Goal: Information Seeking & Learning: Compare options

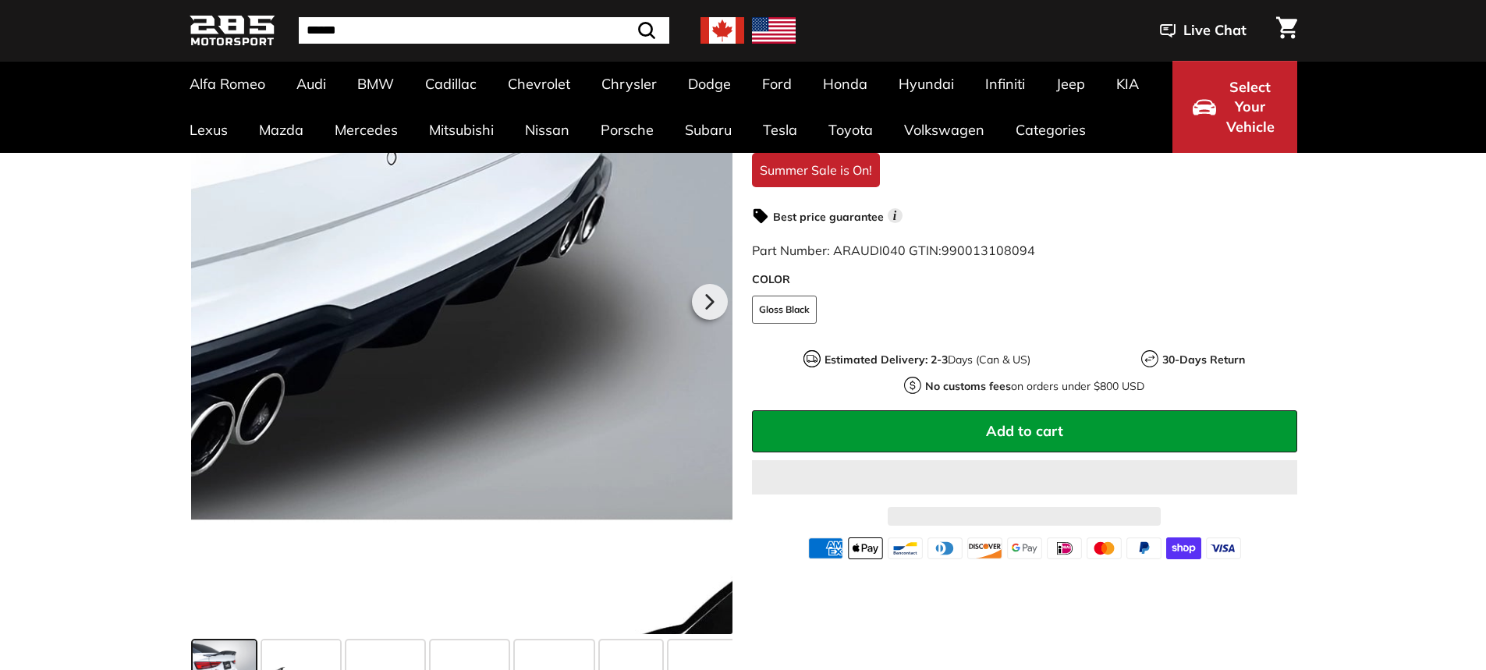
scroll to position [390, 0]
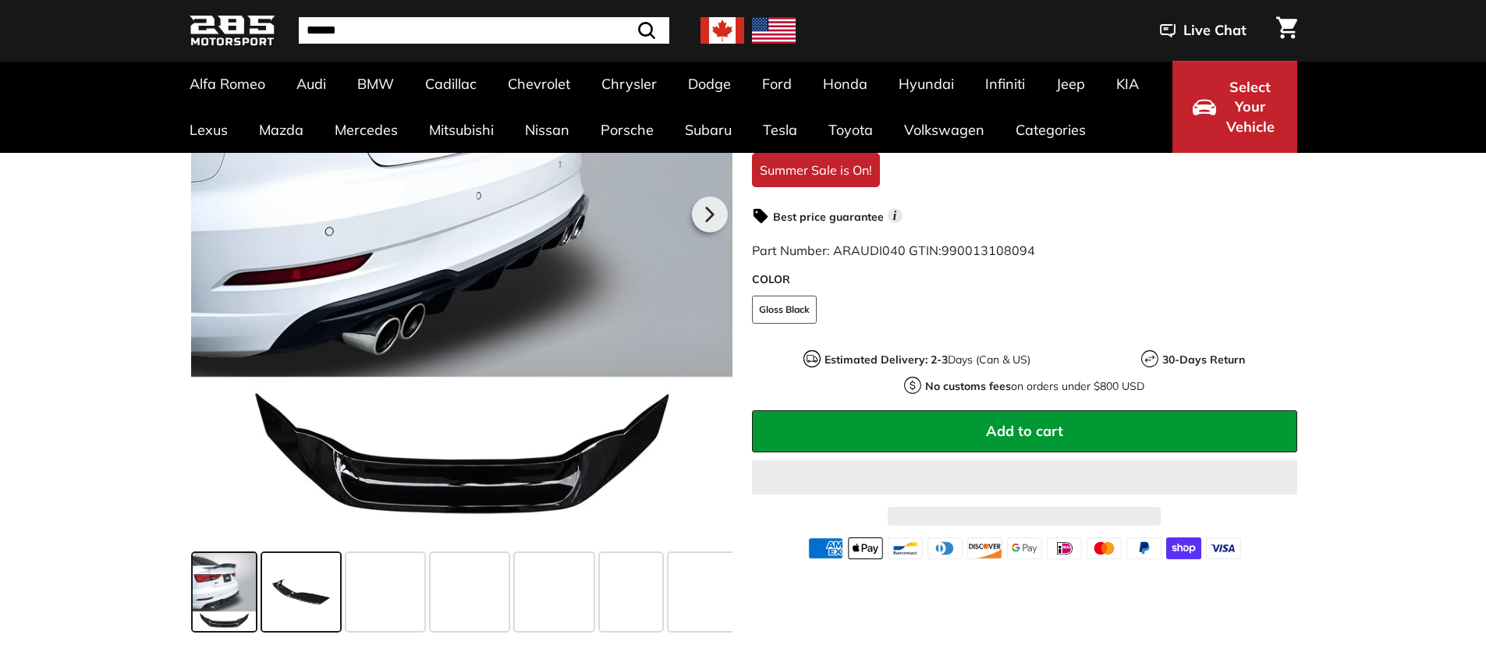
click at [300, 500] on span at bounding box center [301, 592] width 78 height 78
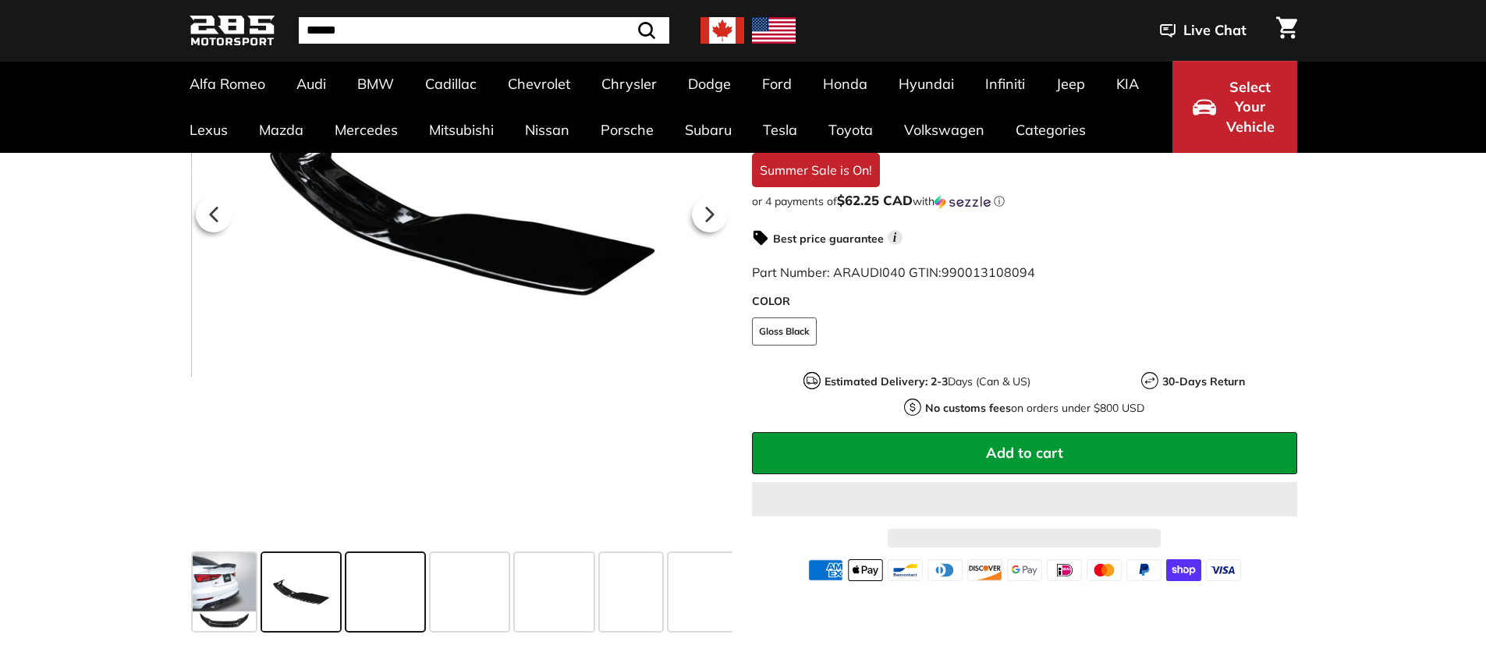
click at [386, 500] on span at bounding box center [385, 592] width 78 height 78
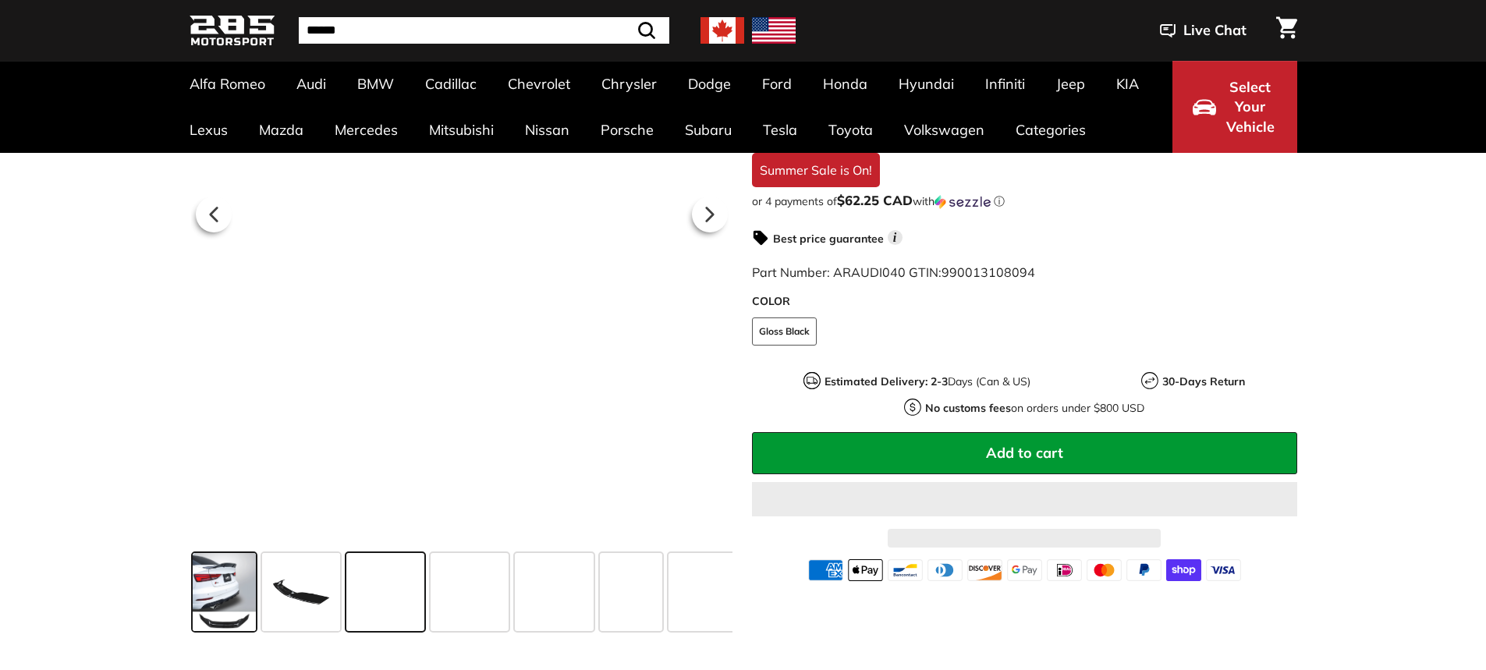
click at [221, 500] on span at bounding box center [224, 592] width 63 height 78
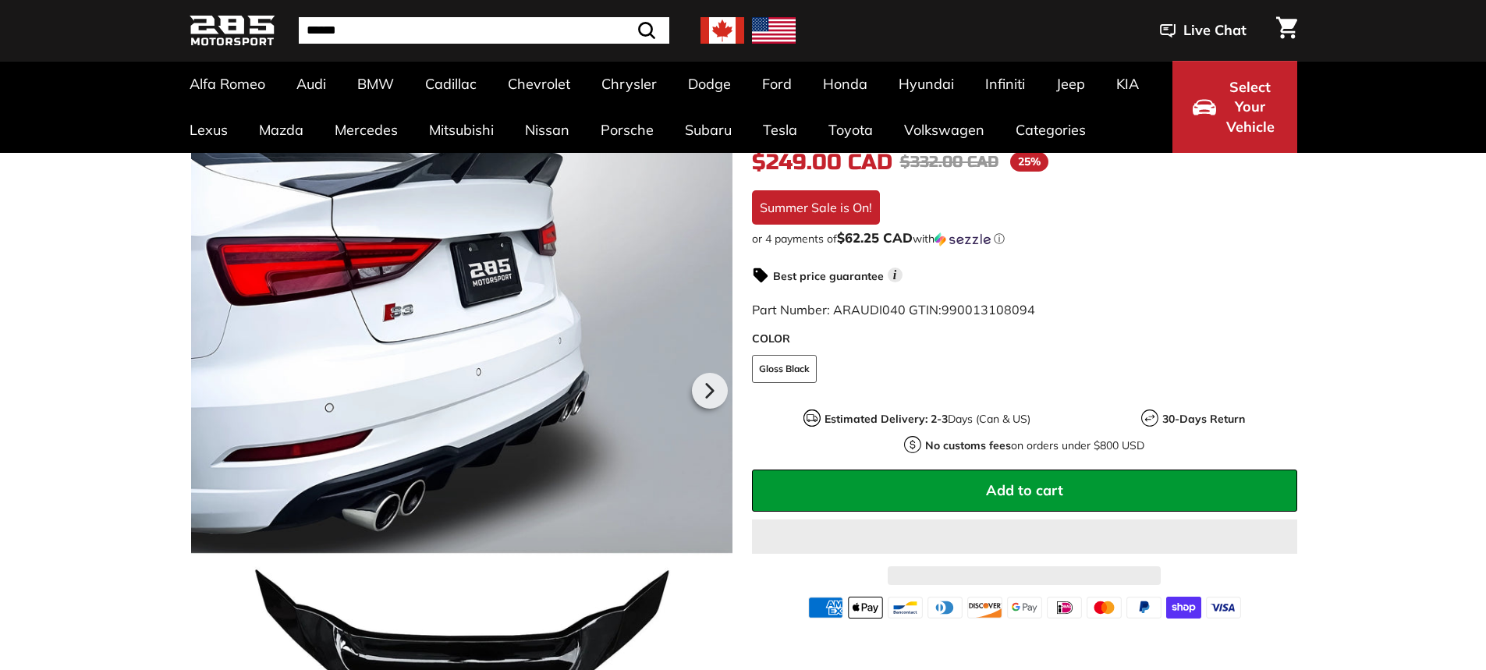
scroll to position [468, 0]
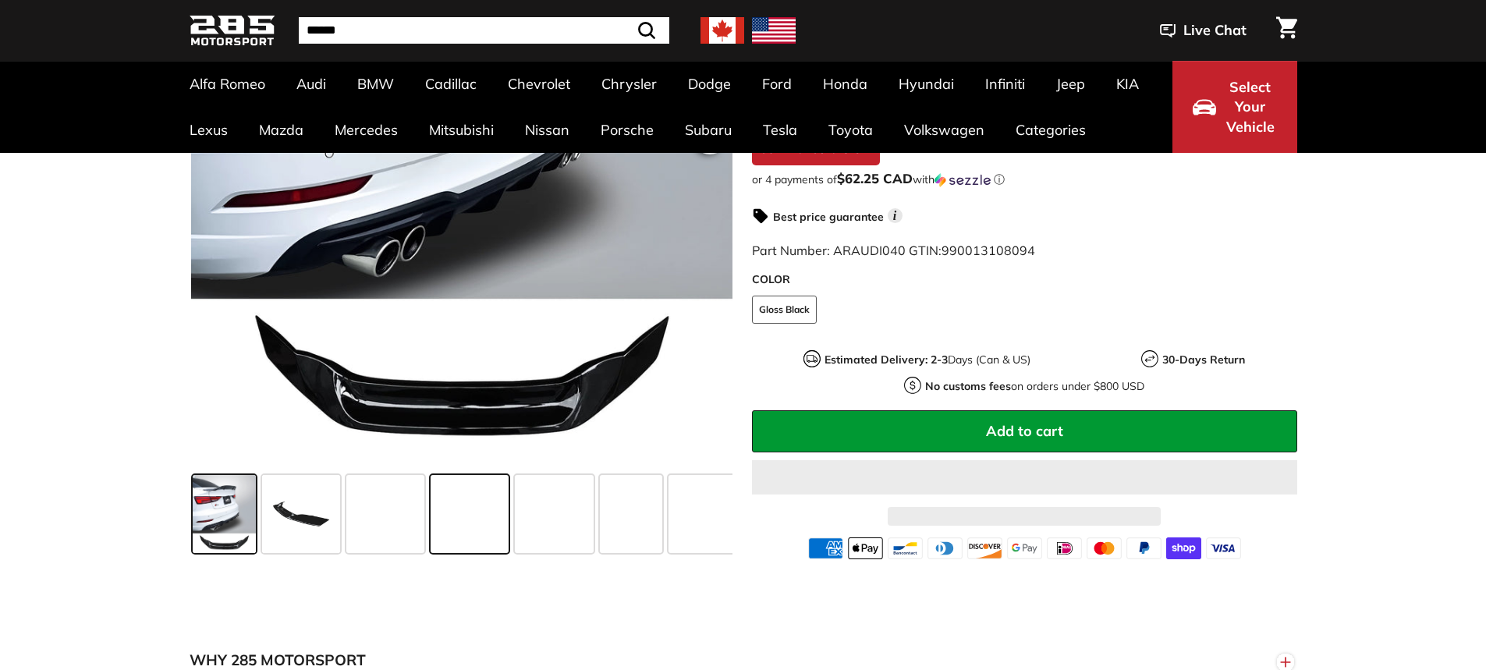
click at [511, 500] on div at bounding box center [470, 514] width 84 height 84
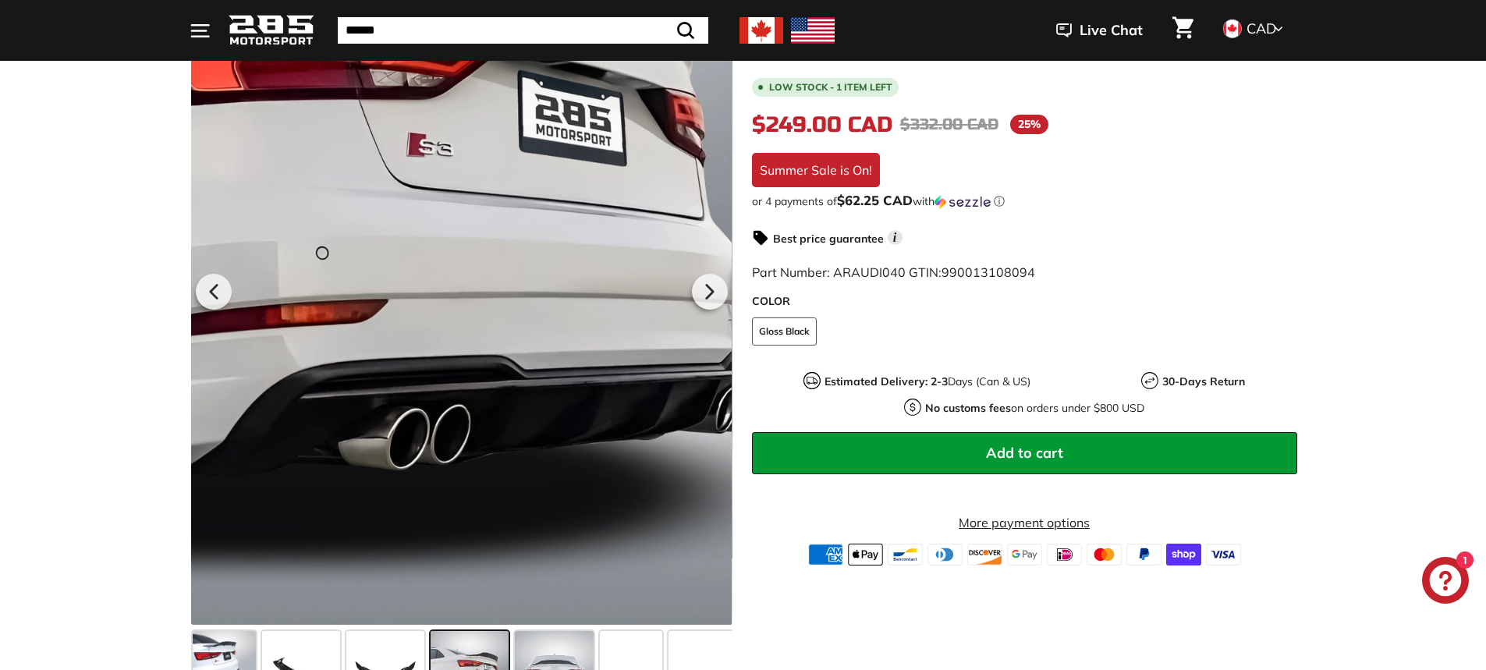
scroll to position [546, 0]
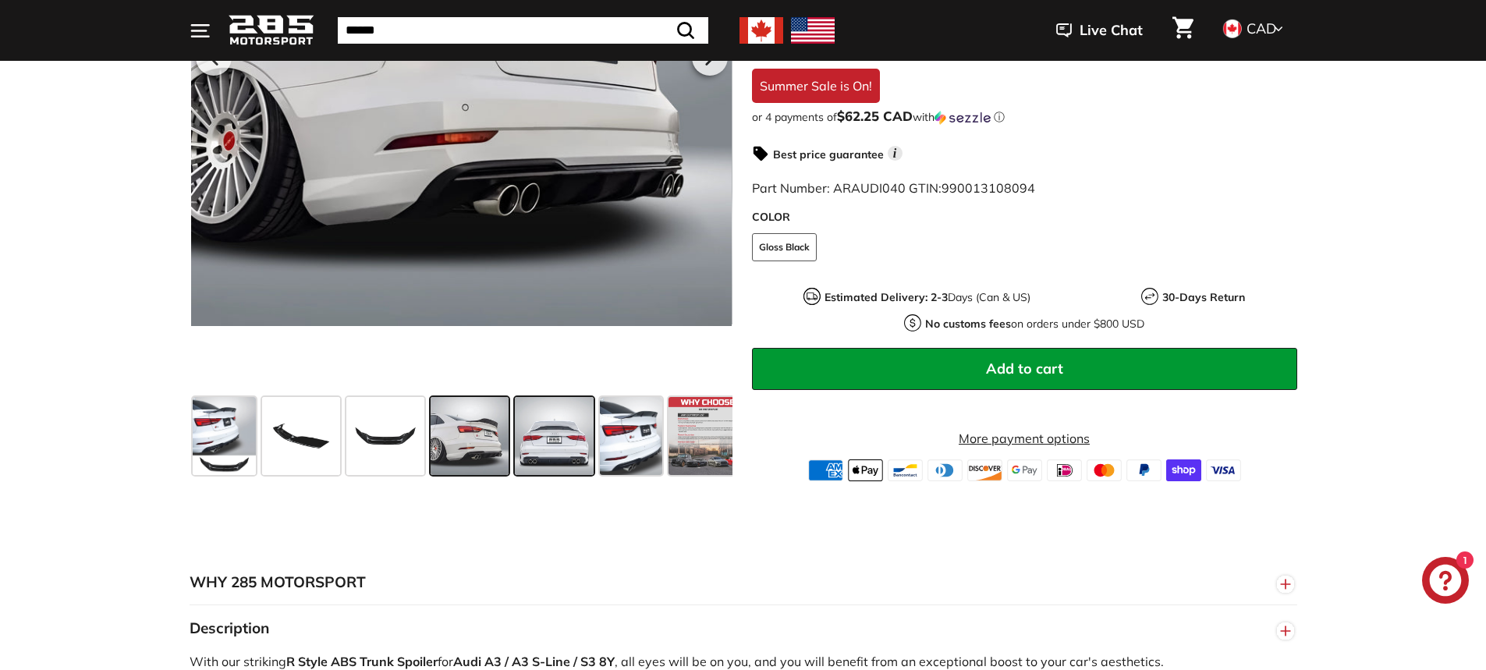
click at [564, 456] on span at bounding box center [554, 436] width 79 height 78
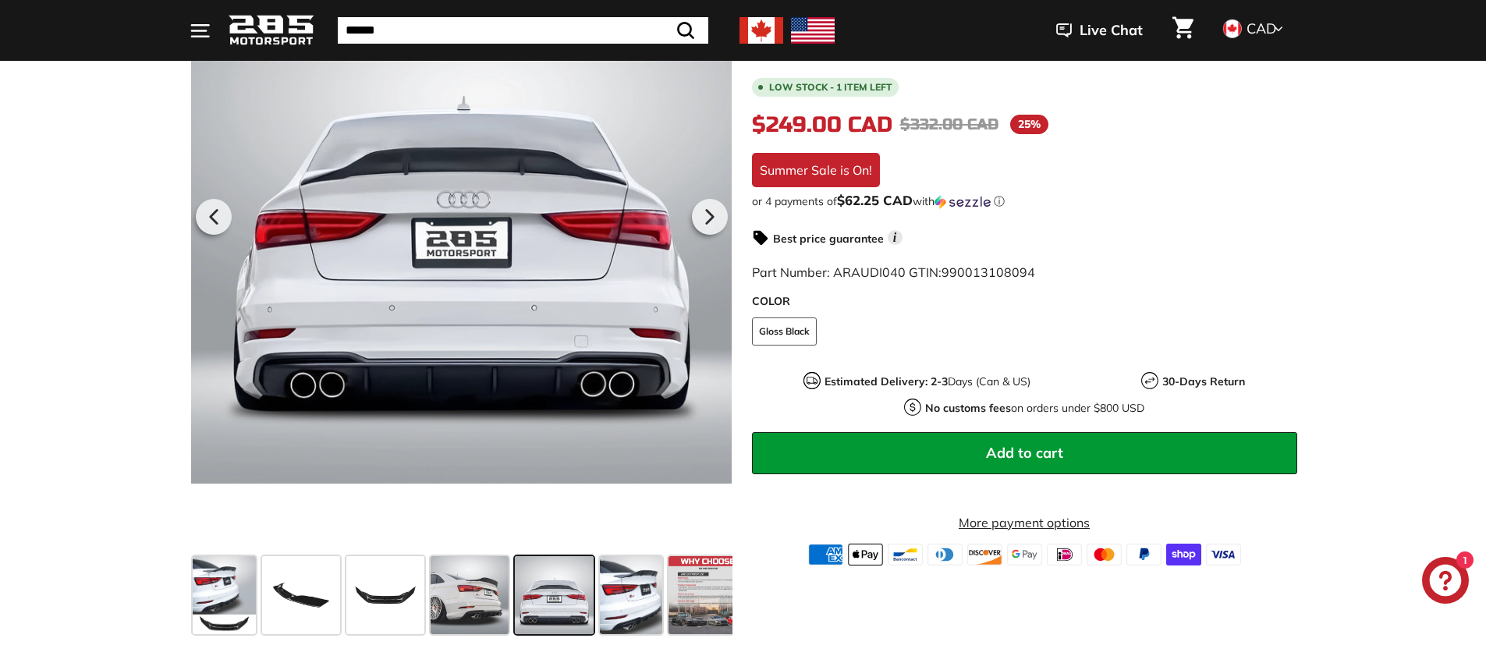
scroll to position [234, 0]
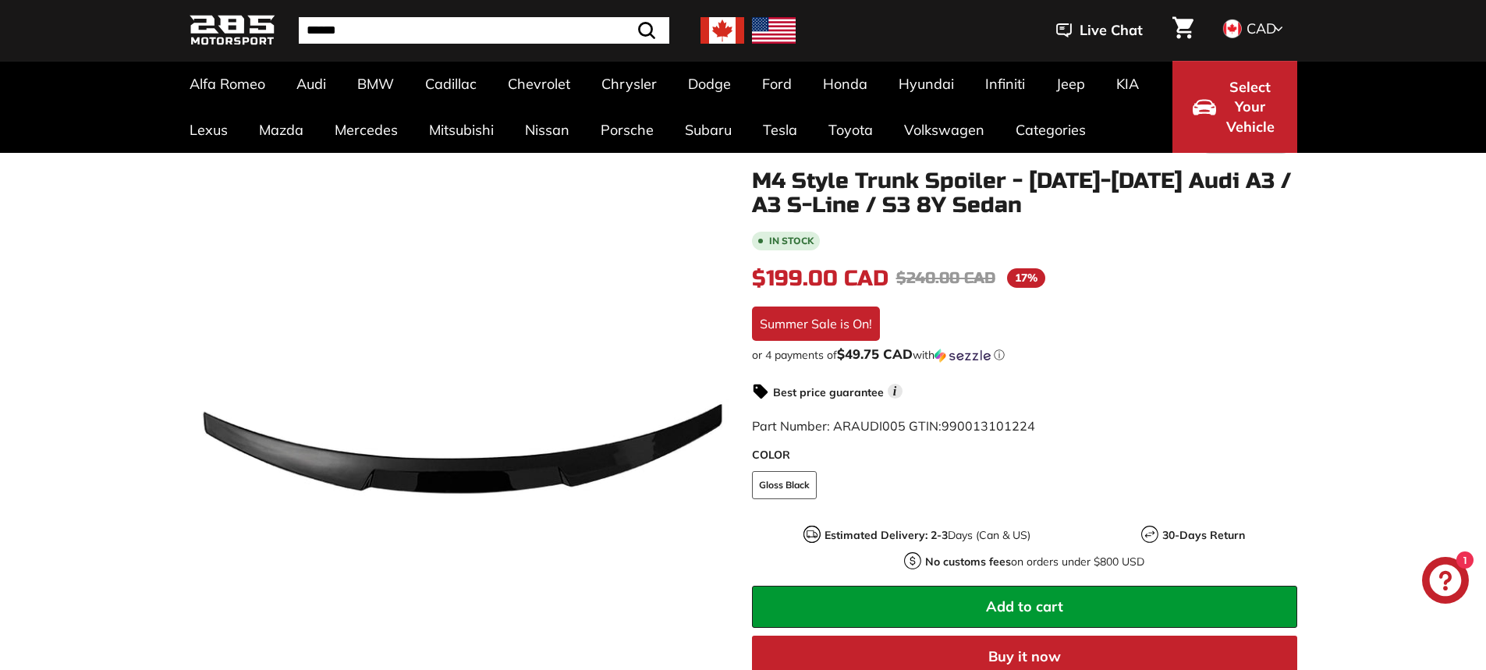
scroll to position [234, 0]
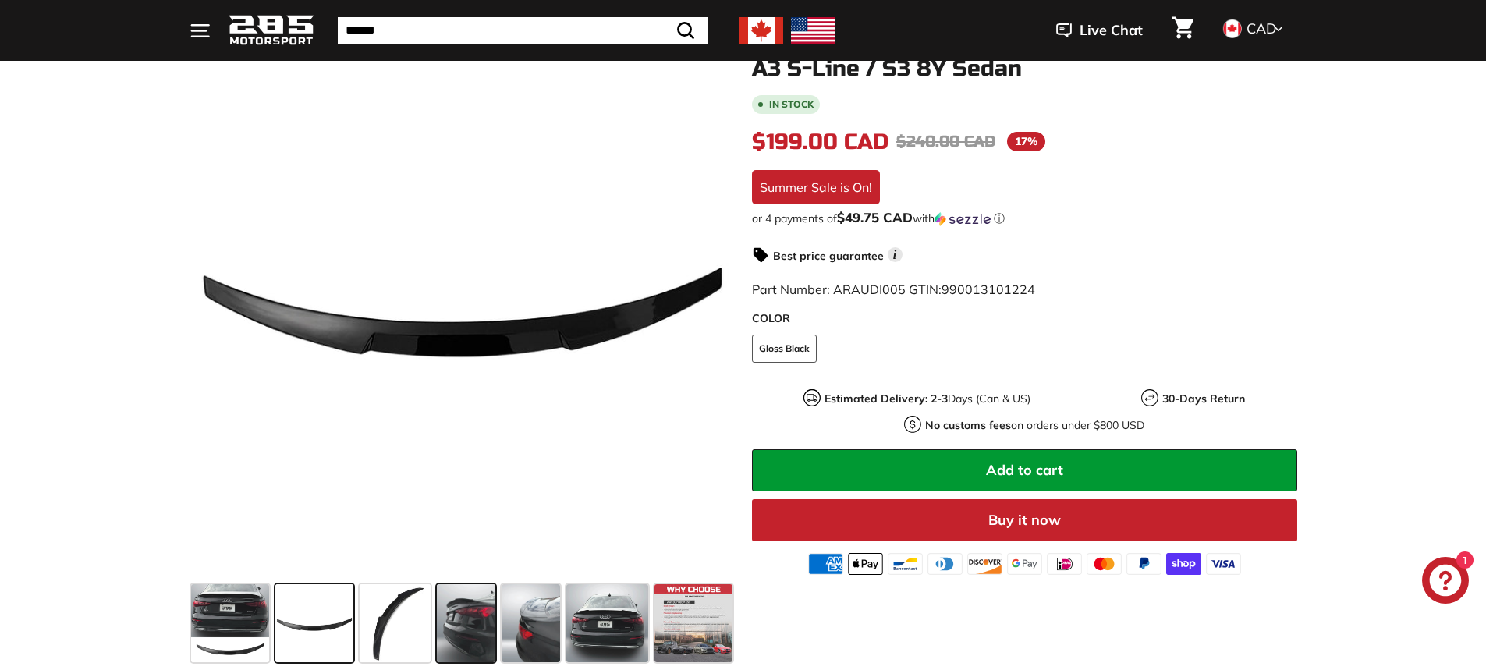
click at [475, 630] on span at bounding box center [466, 623] width 59 height 78
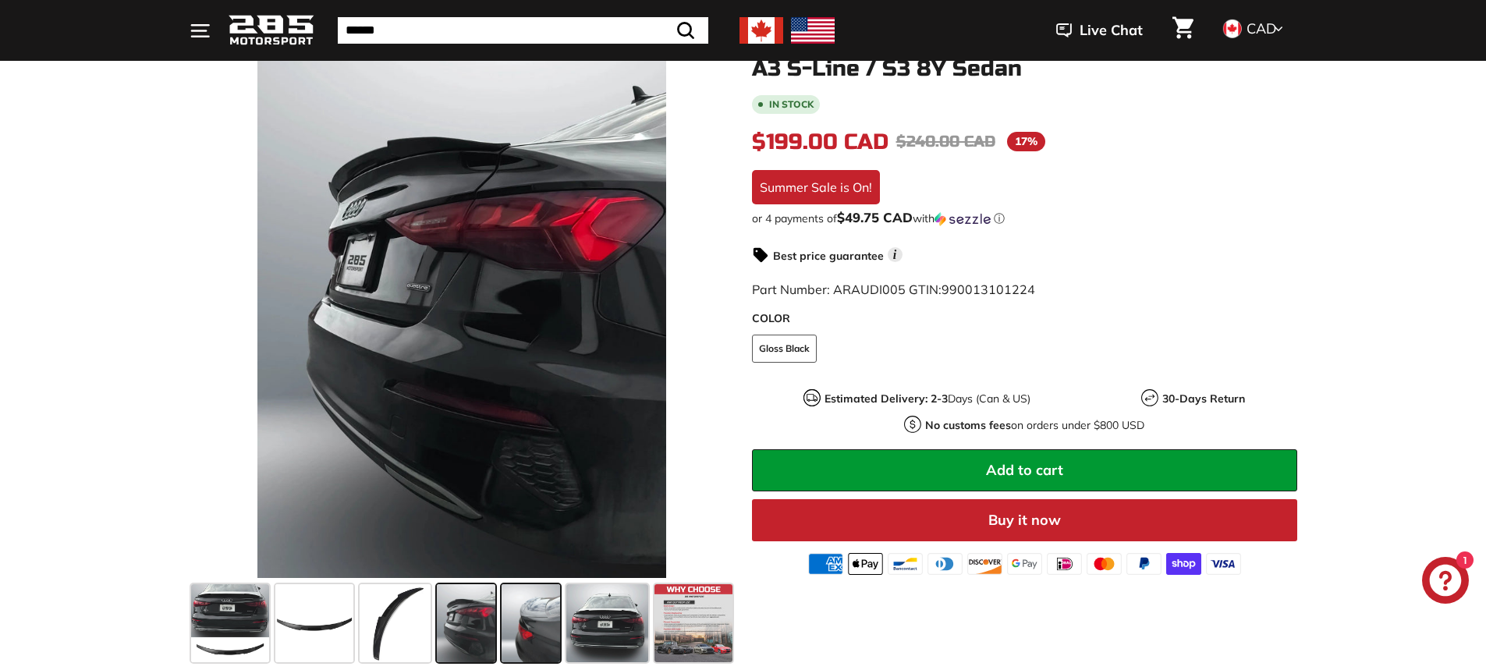
click at [531, 628] on span at bounding box center [531, 623] width 59 height 78
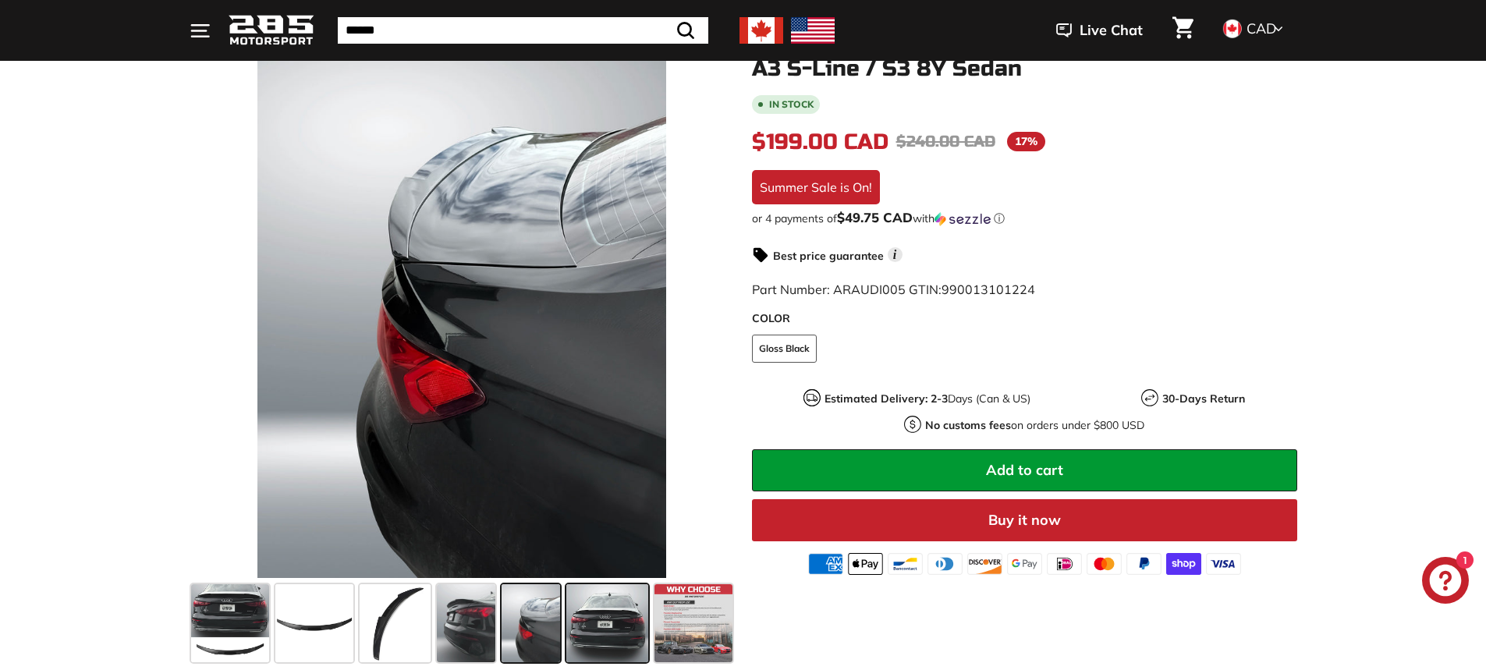
click at [611, 628] on span at bounding box center [607, 623] width 82 height 78
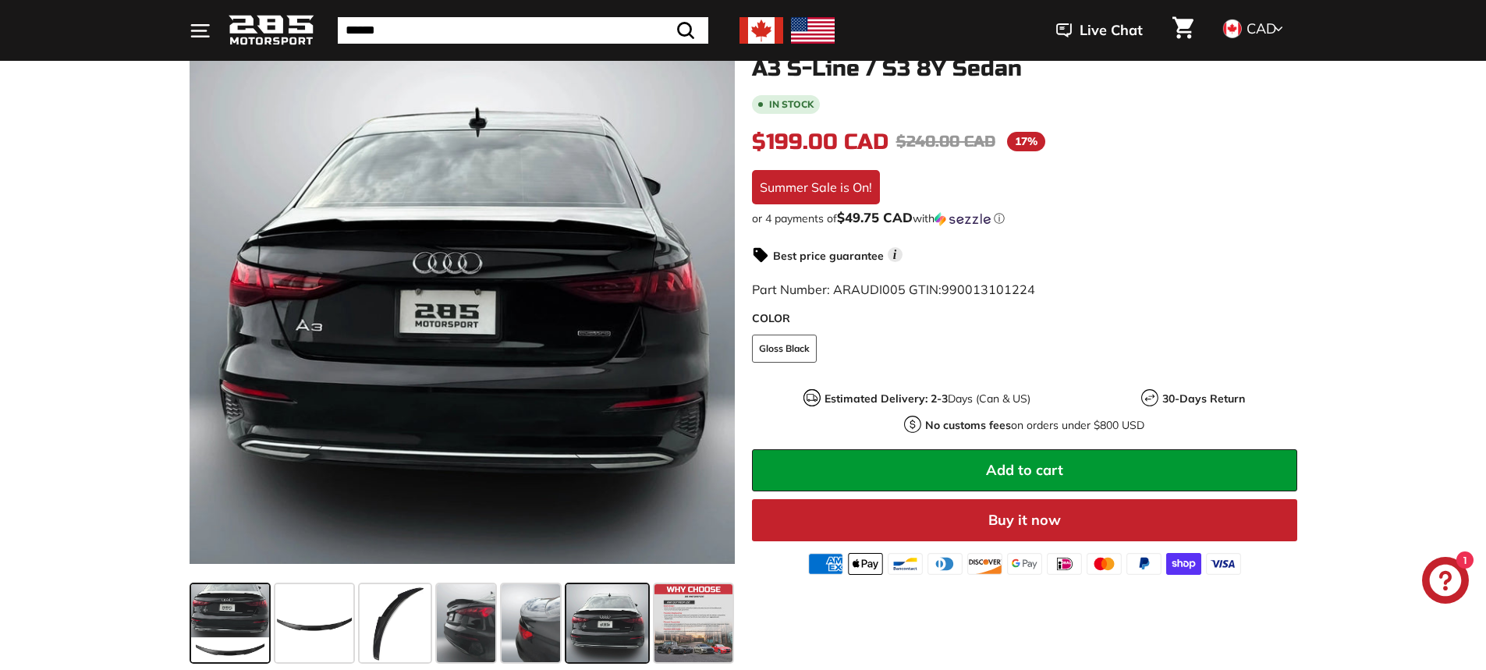
click at [240, 612] on span at bounding box center [230, 623] width 78 height 78
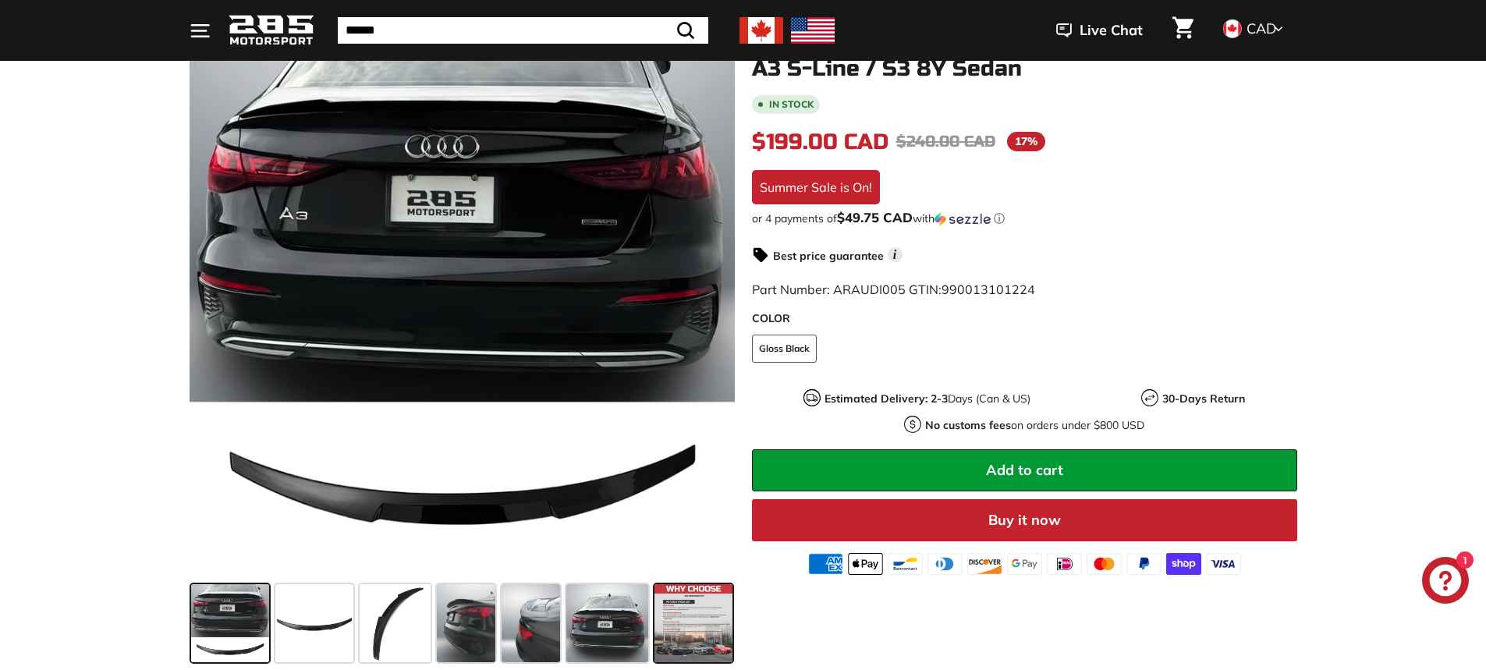
click at [708, 628] on span at bounding box center [694, 623] width 78 height 78
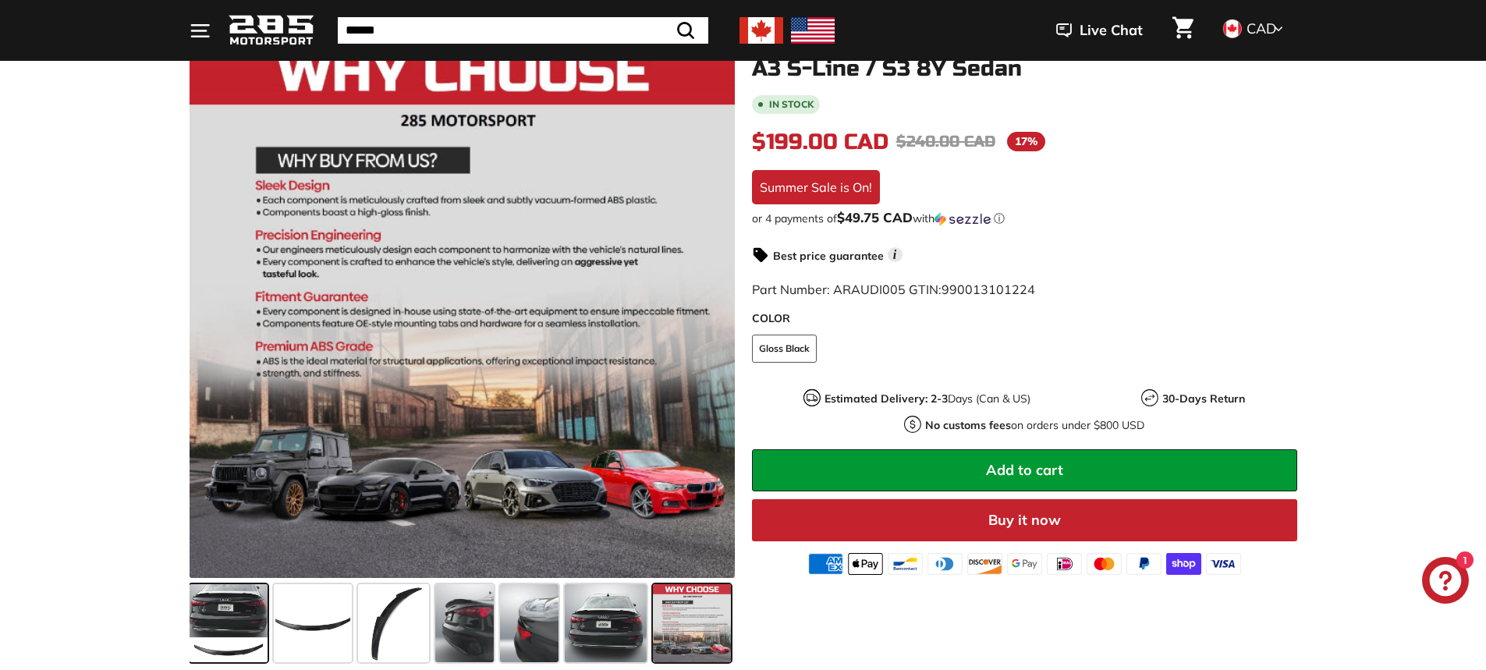
click at [254, 617] on span at bounding box center [229, 623] width 78 height 78
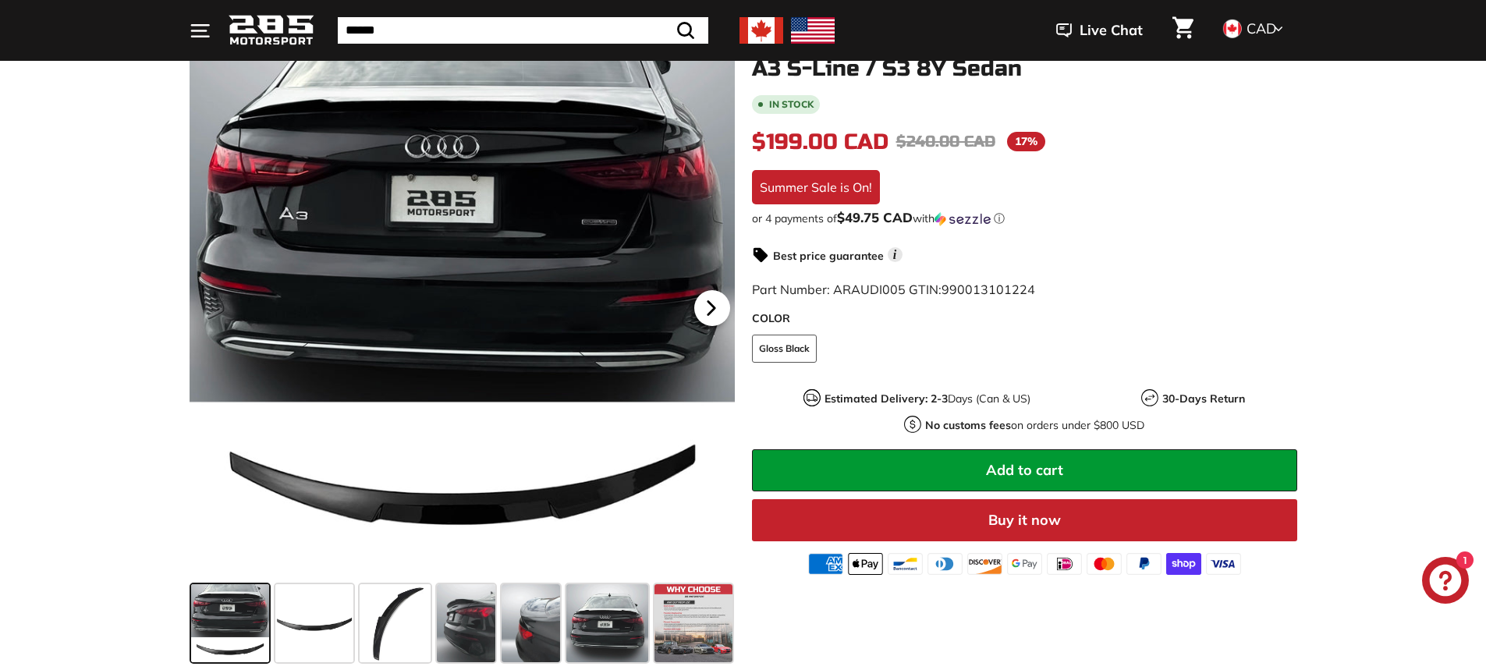
click at [717, 296] on icon at bounding box center [712, 308] width 36 height 36
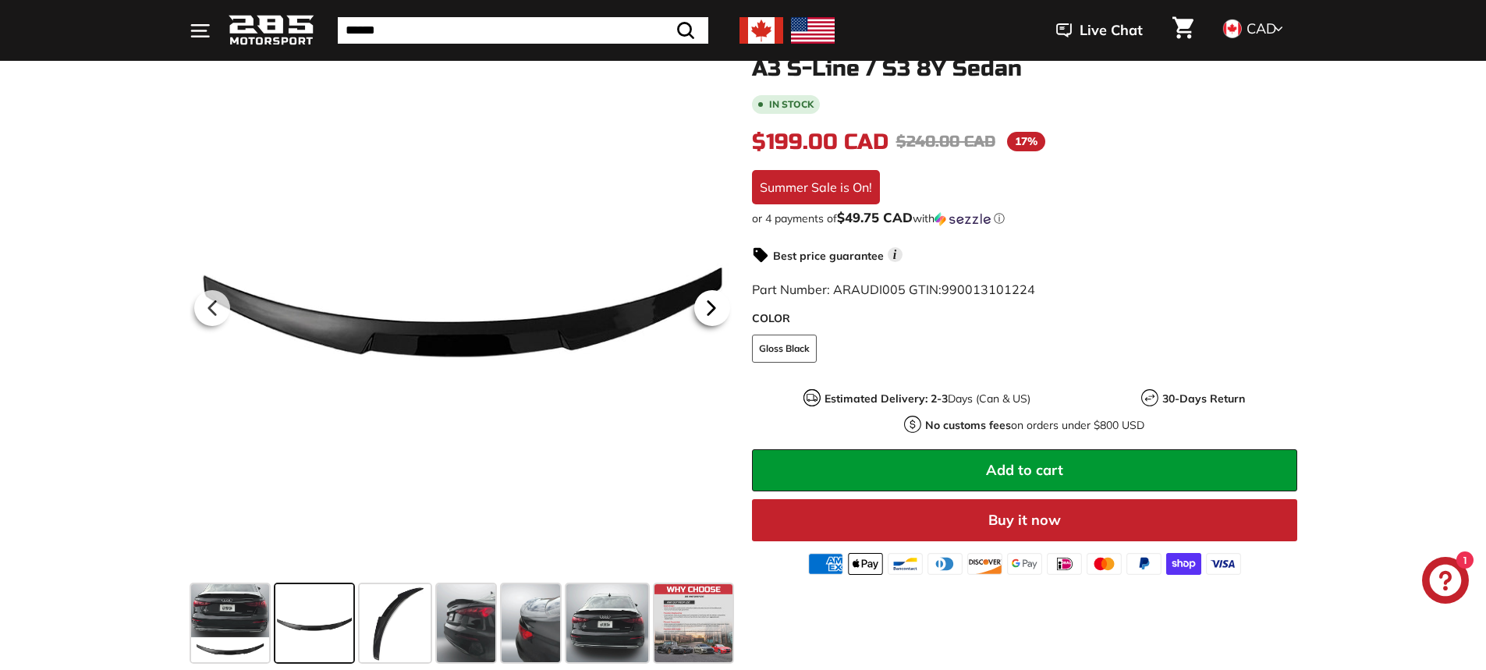
click at [720, 311] on icon at bounding box center [712, 308] width 36 height 36
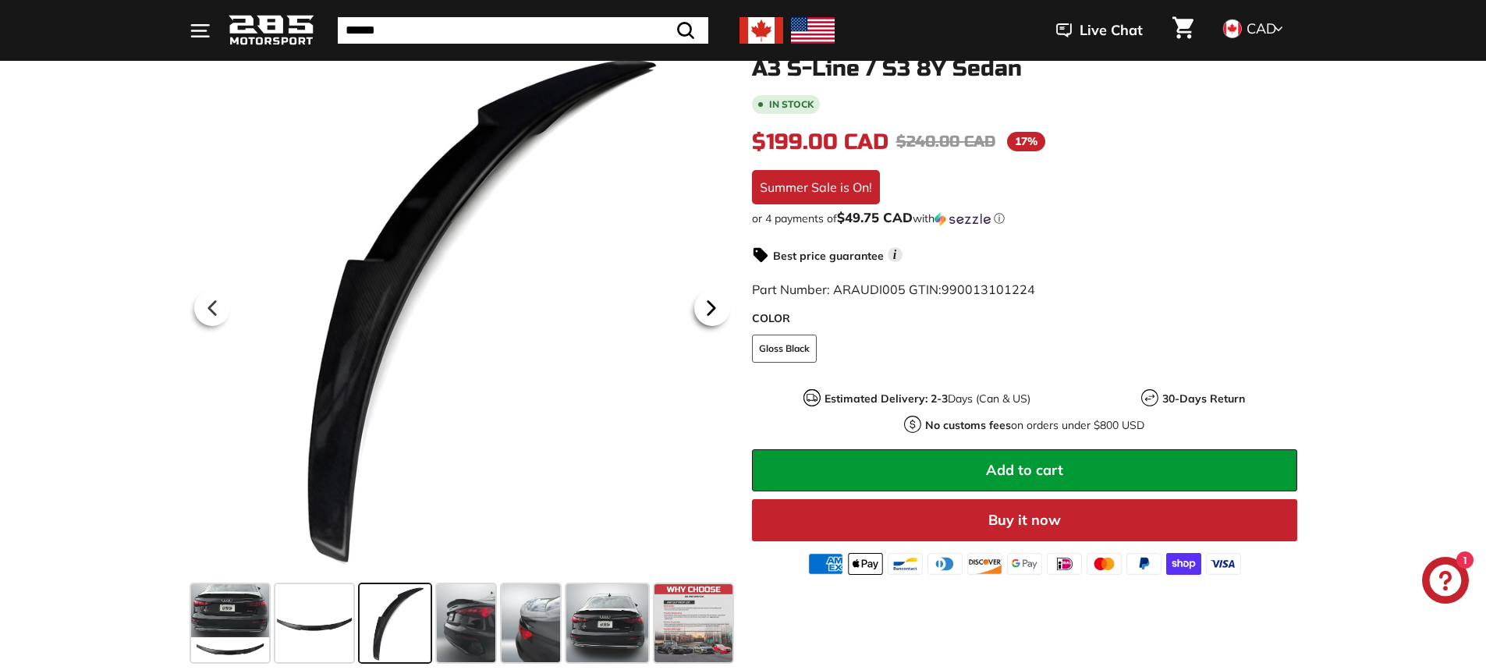
click at [720, 311] on icon at bounding box center [712, 308] width 36 height 36
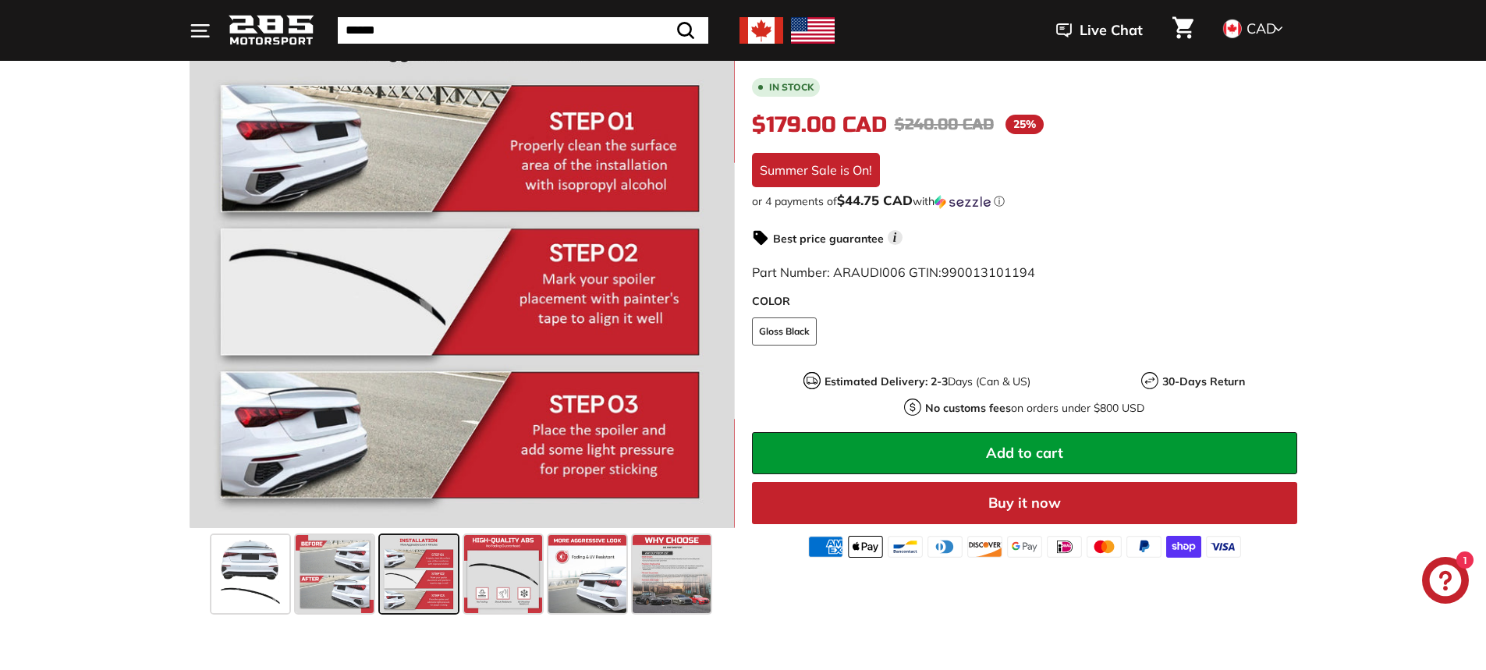
scroll to position [312, 0]
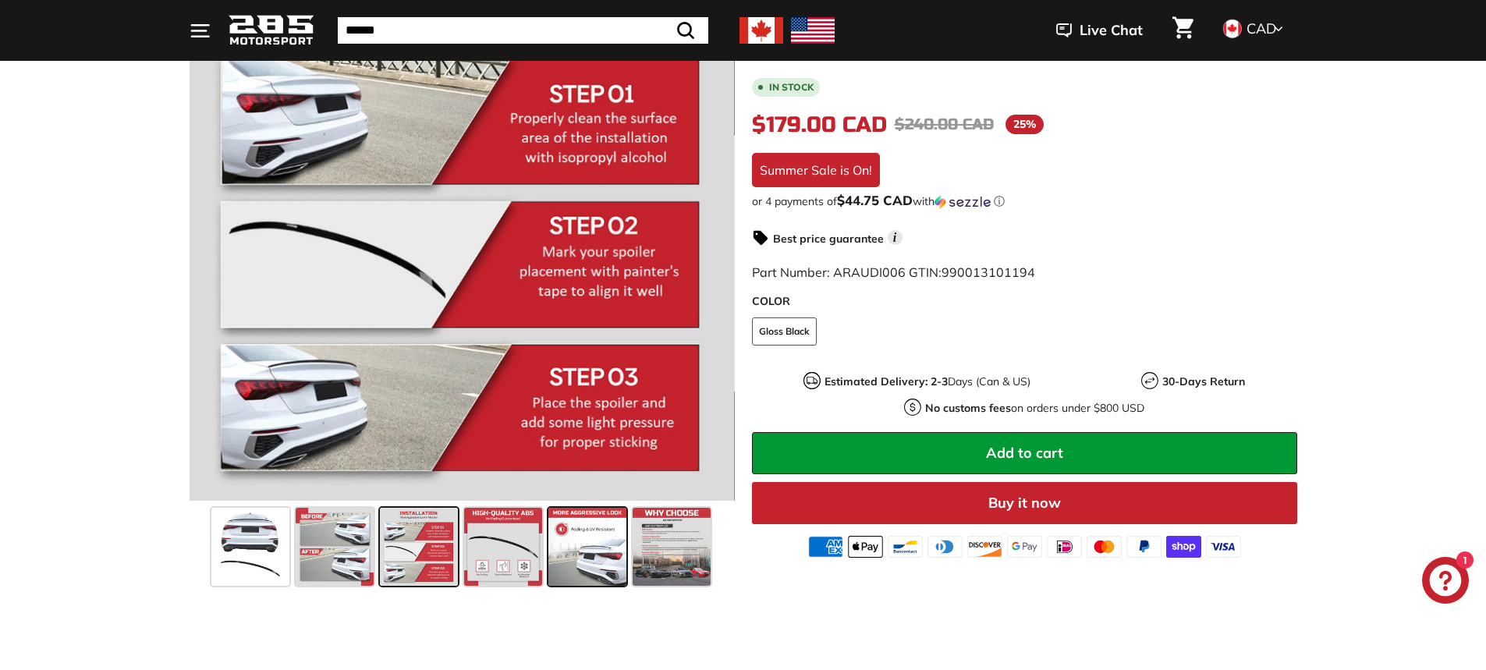
click at [587, 560] on span at bounding box center [587, 547] width 78 height 78
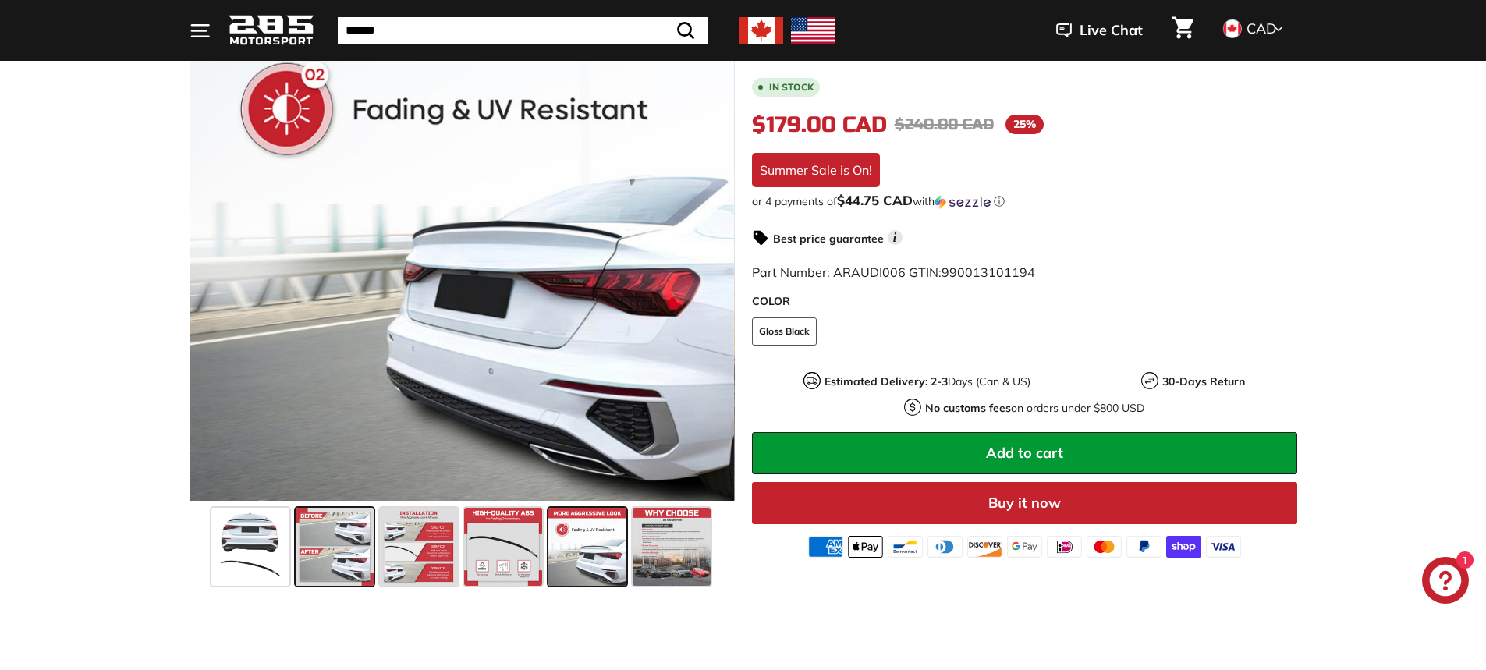
click at [353, 552] on span at bounding box center [335, 547] width 78 height 78
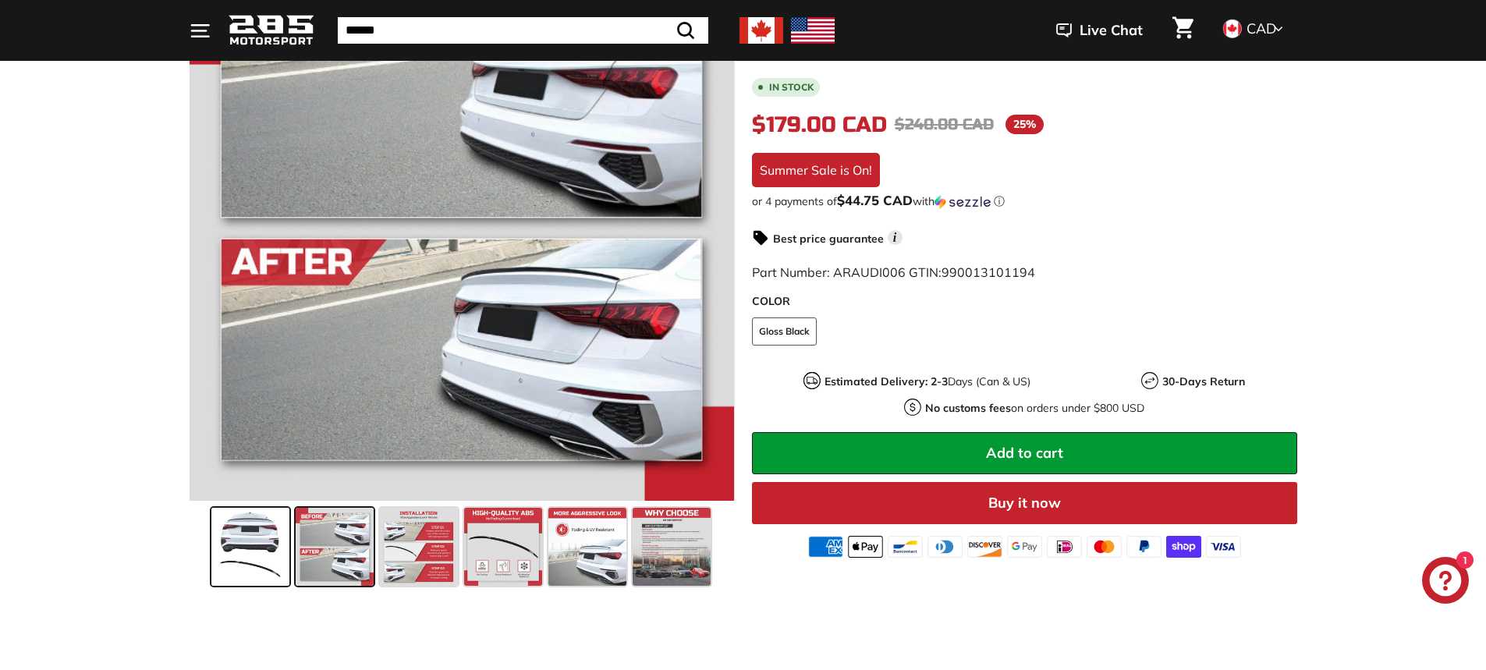
click at [269, 547] on span at bounding box center [250, 547] width 78 height 78
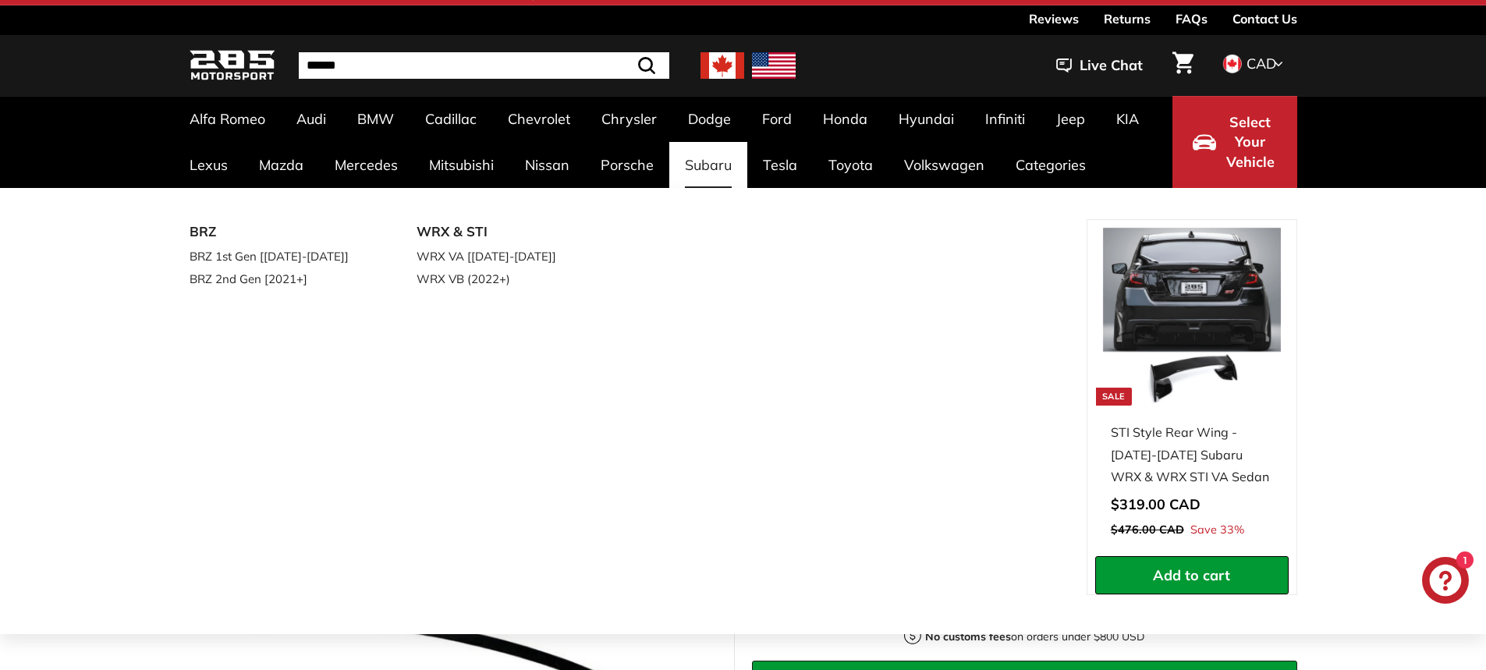
scroll to position [234, 0]
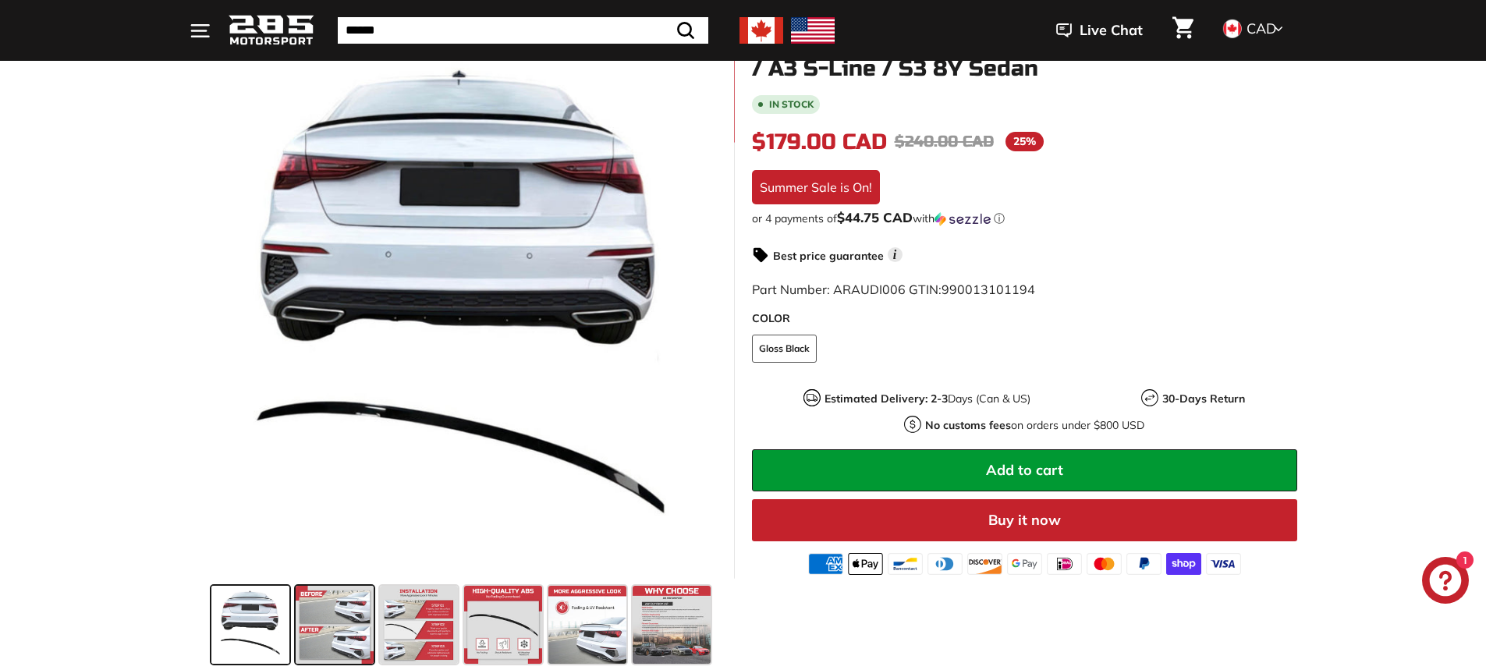
click at [346, 636] on span at bounding box center [335, 625] width 78 height 78
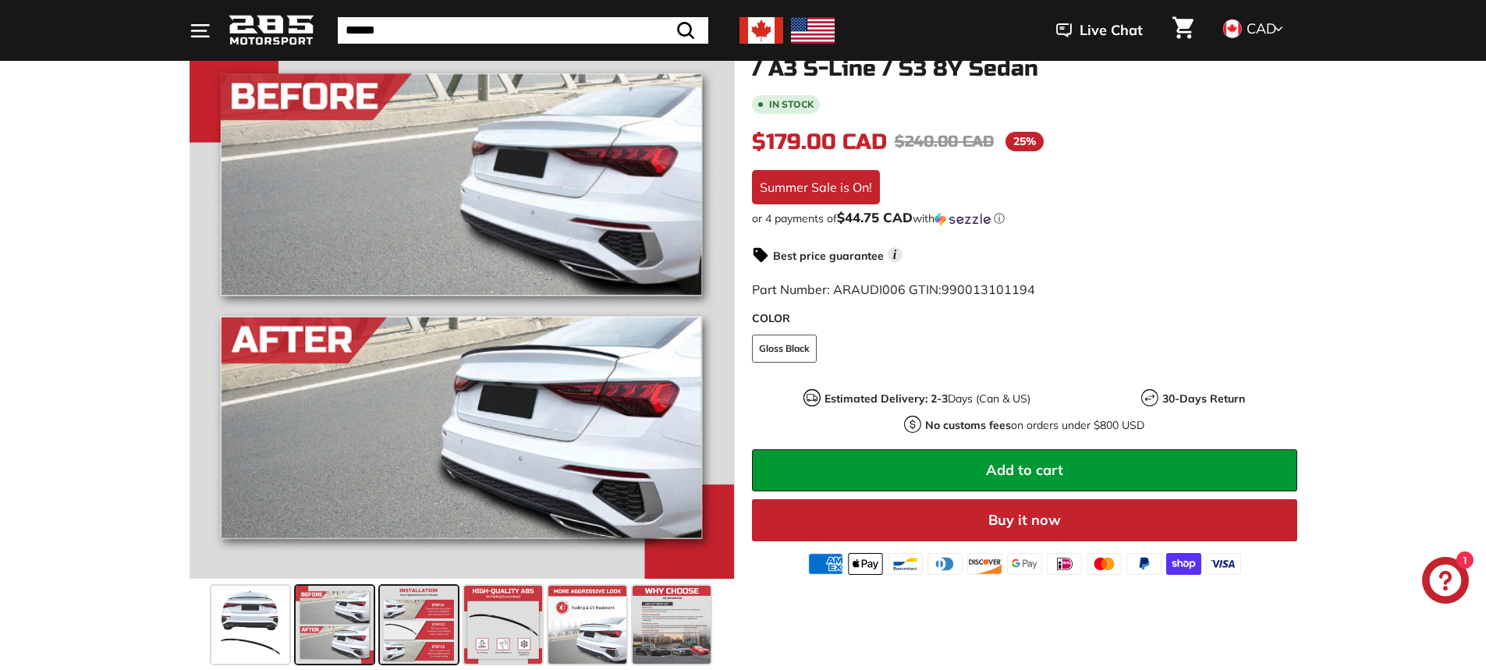
click at [437, 628] on span at bounding box center [419, 625] width 78 height 78
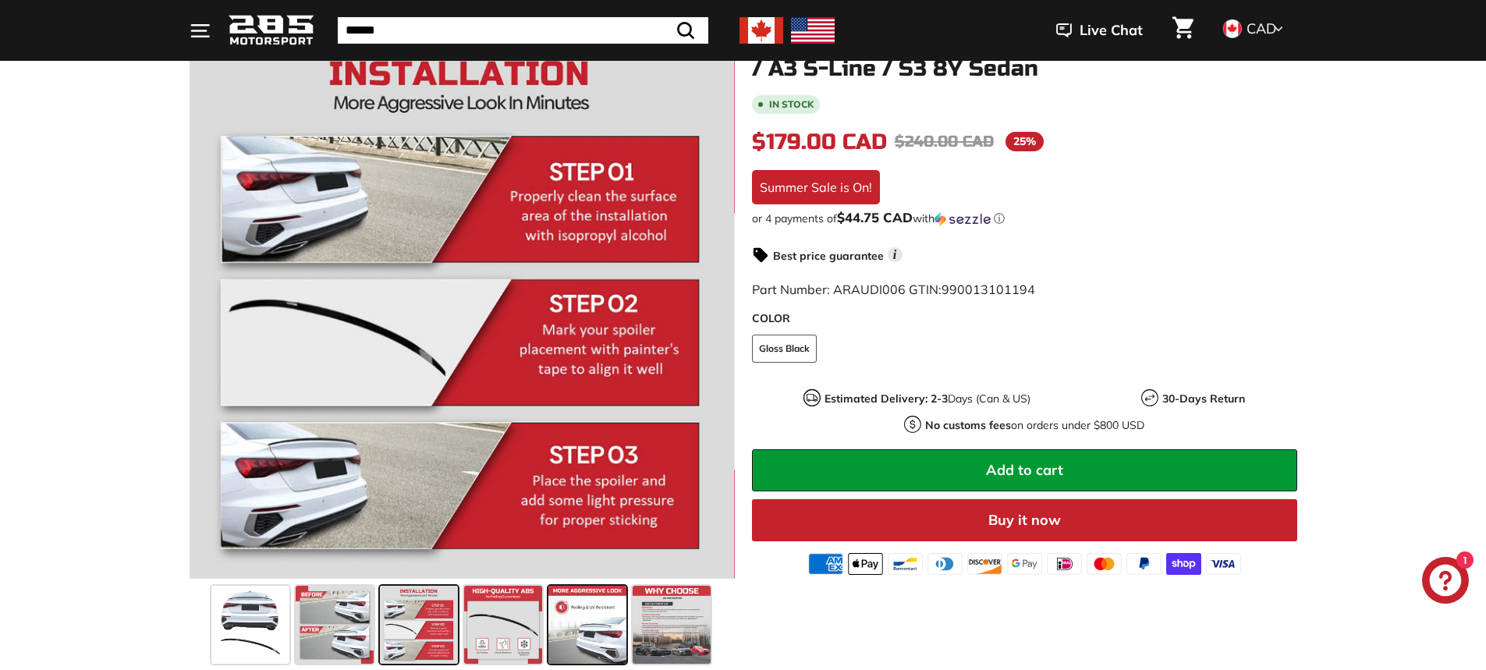
click at [580, 635] on span at bounding box center [587, 625] width 78 height 78
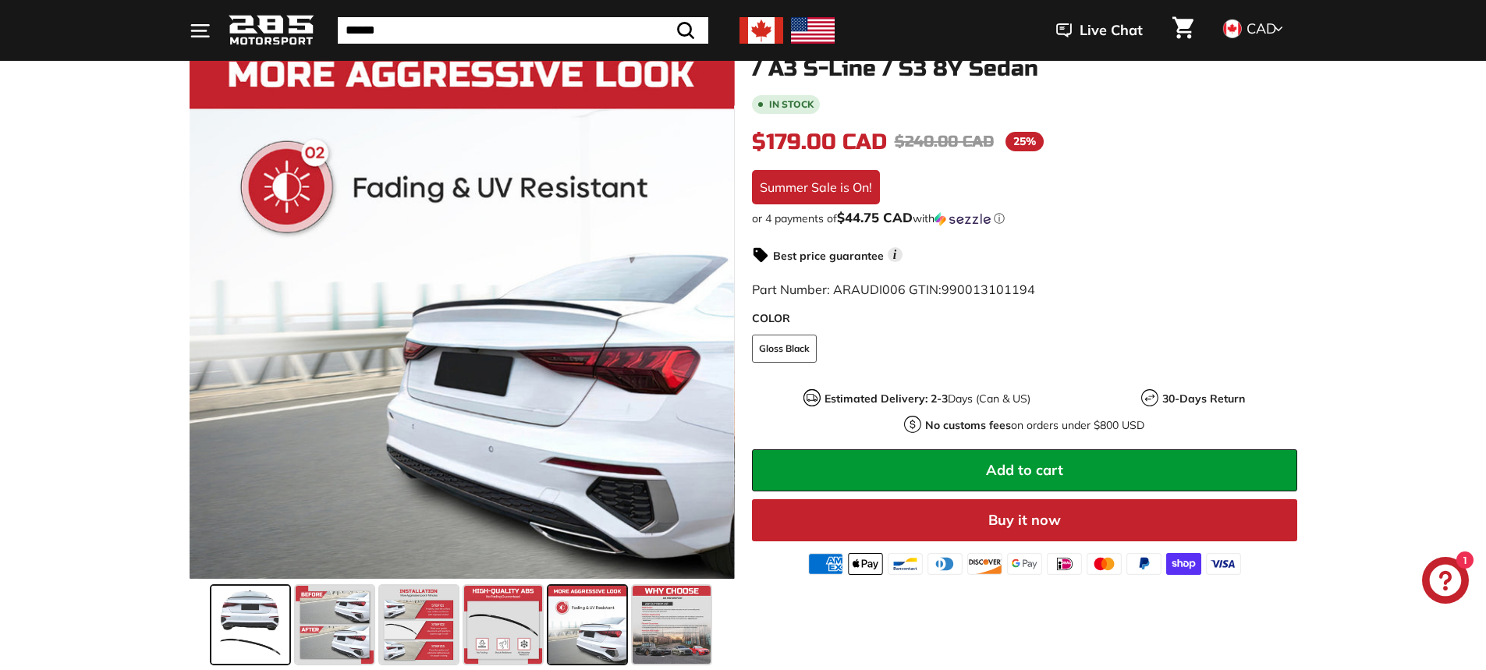
click at [266, 634] on span at bounding box center [250, 625] width 78 height 78
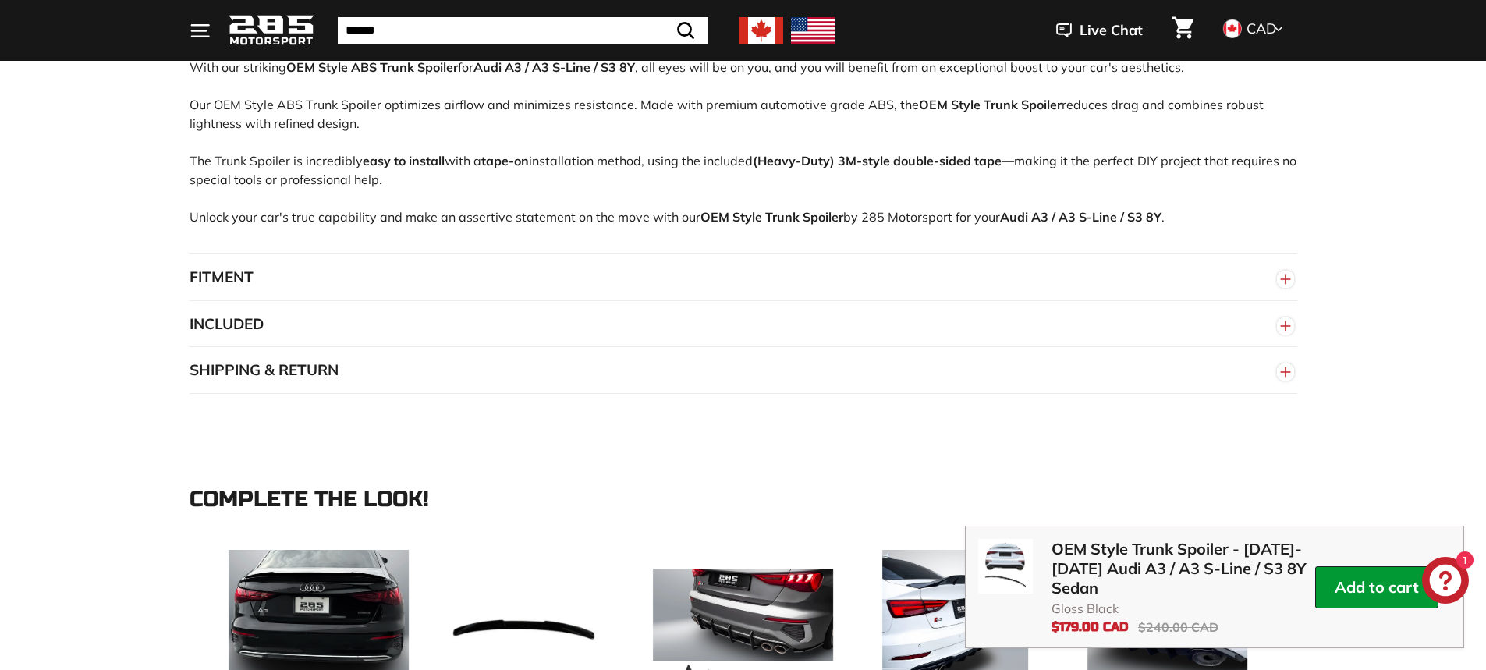
scroll to position [1170, 0]
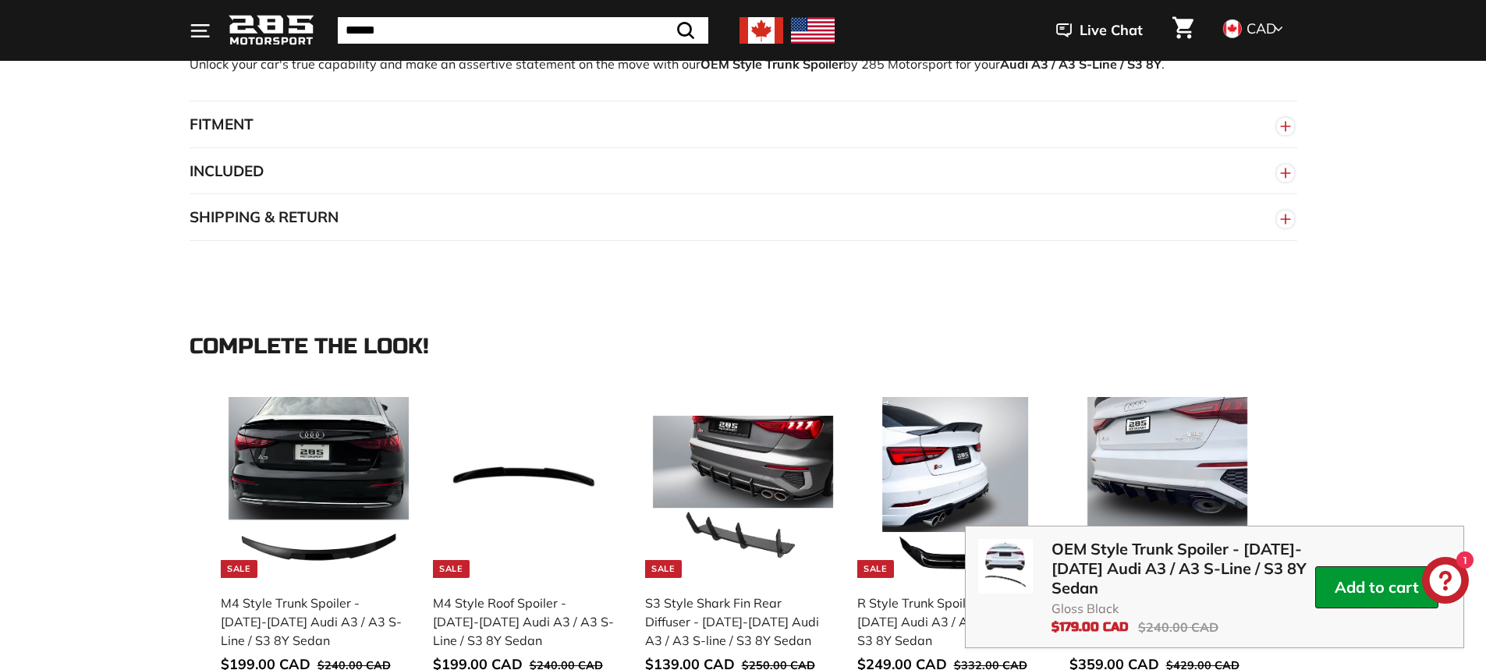
click at [1289, 122] on circle "button" at bounding box center [1285, 127] width 17 height 17
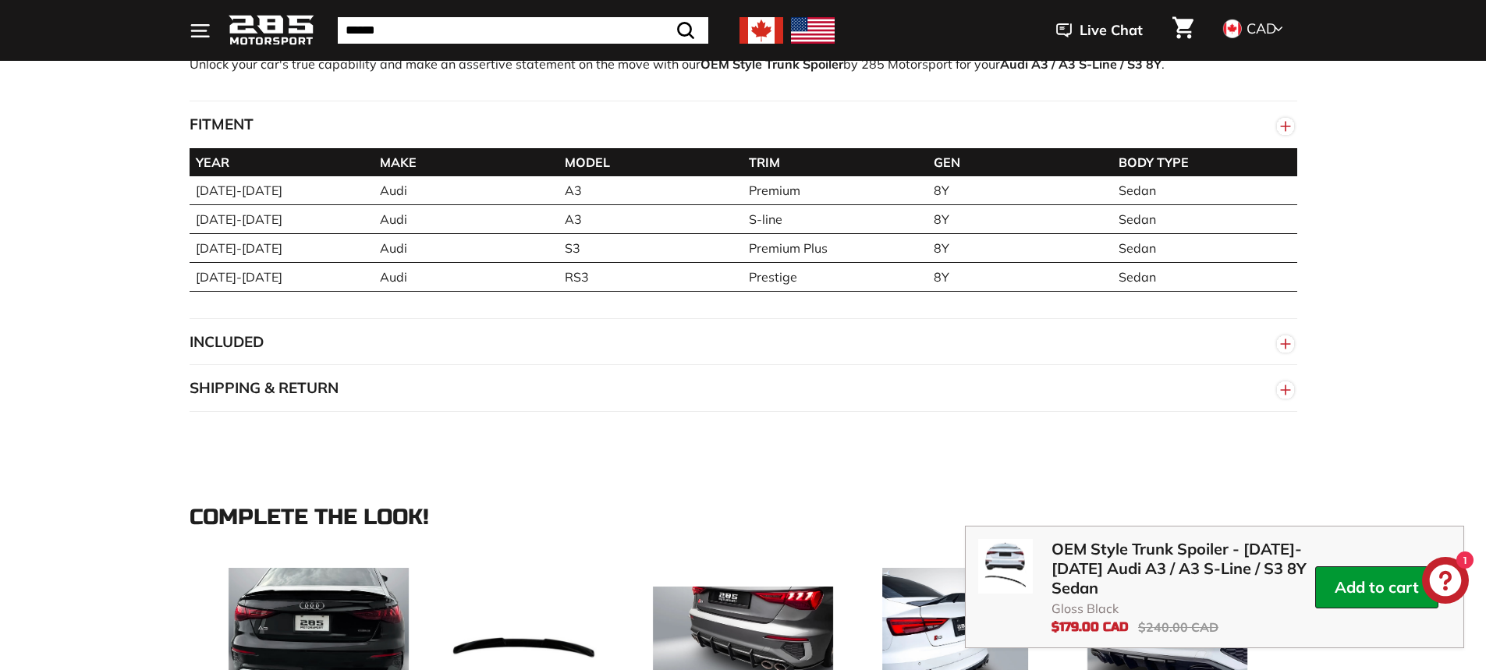
click at [1274, 112] on icon "button" at bounding box center [1285, 126] width 23 height 28
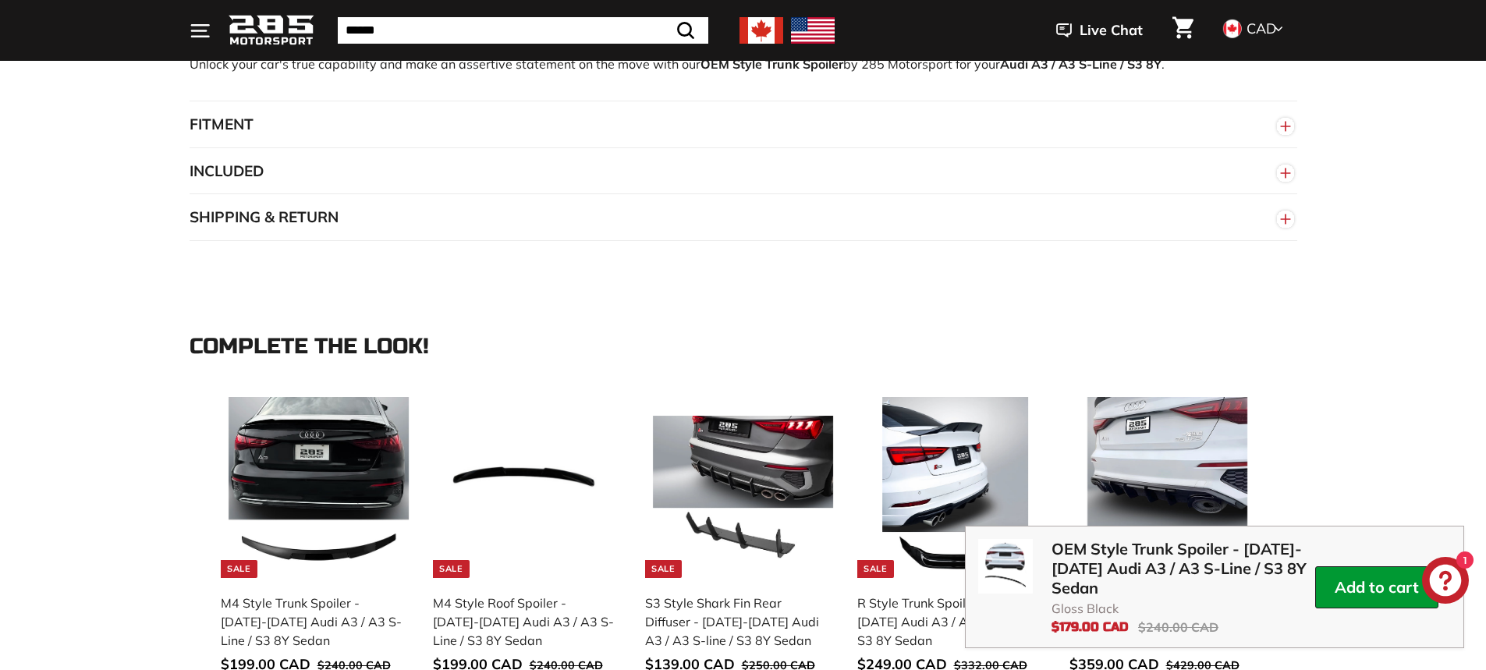
click at [1271, 127] on button "FITMENT" at bounding box center [744, 124] width 1108 height 47
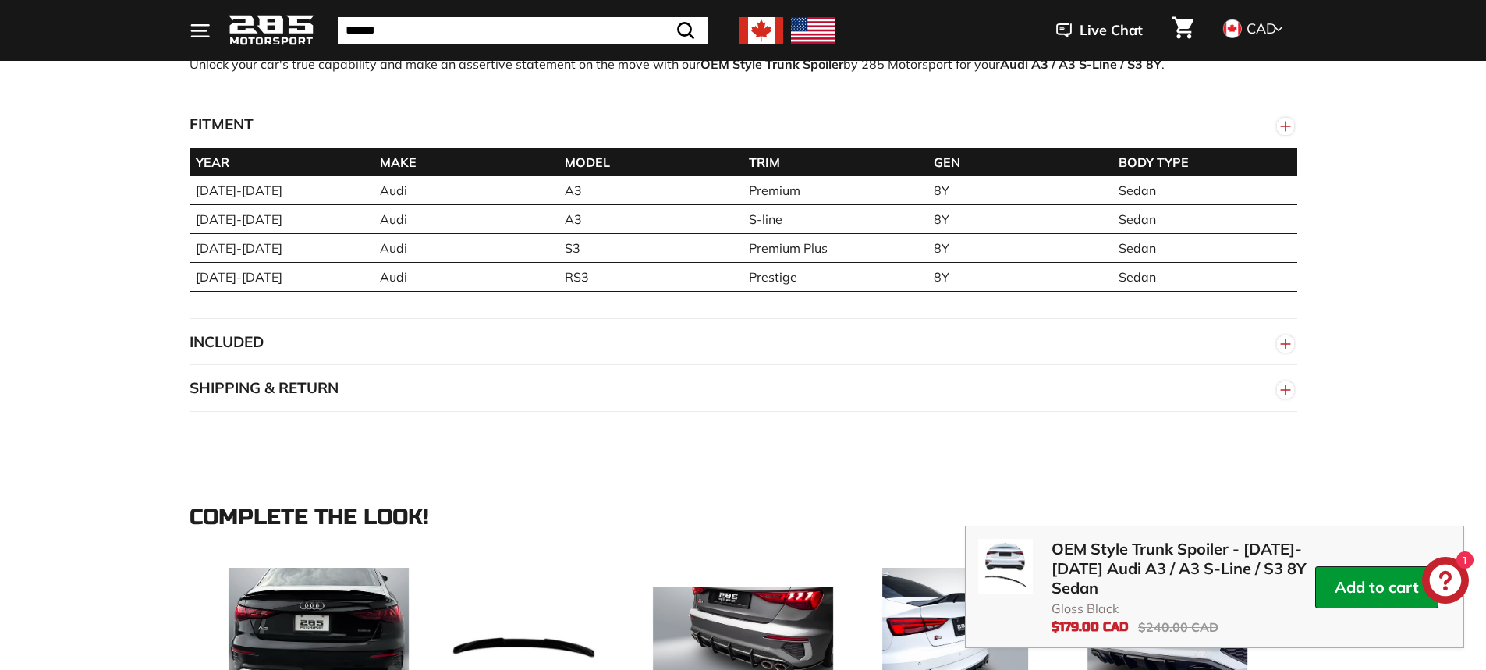
click at [1271, 127] on button "FITMENT" at bounding box center [744, 124] width 1108 height 47
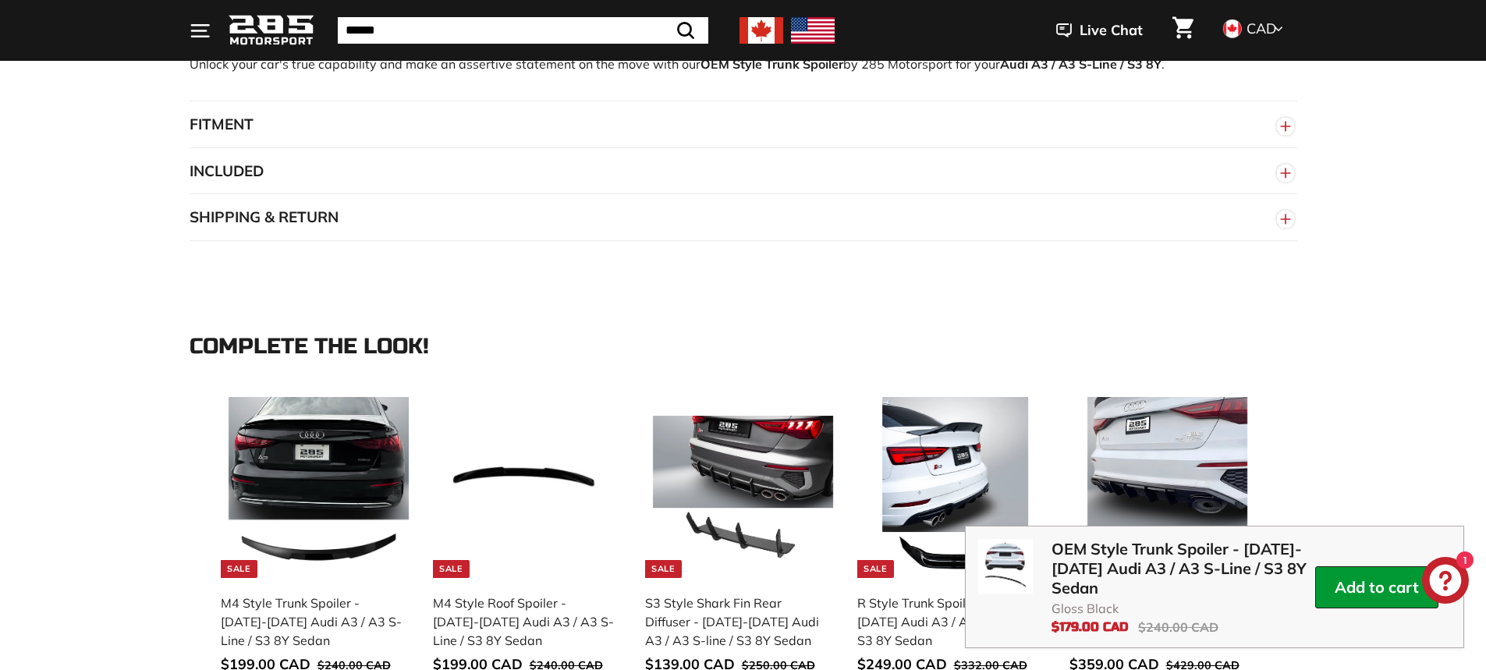
click at [1253, 178] on button "INCLUDED" at bounding box center [744, 171] width 1108 height 47
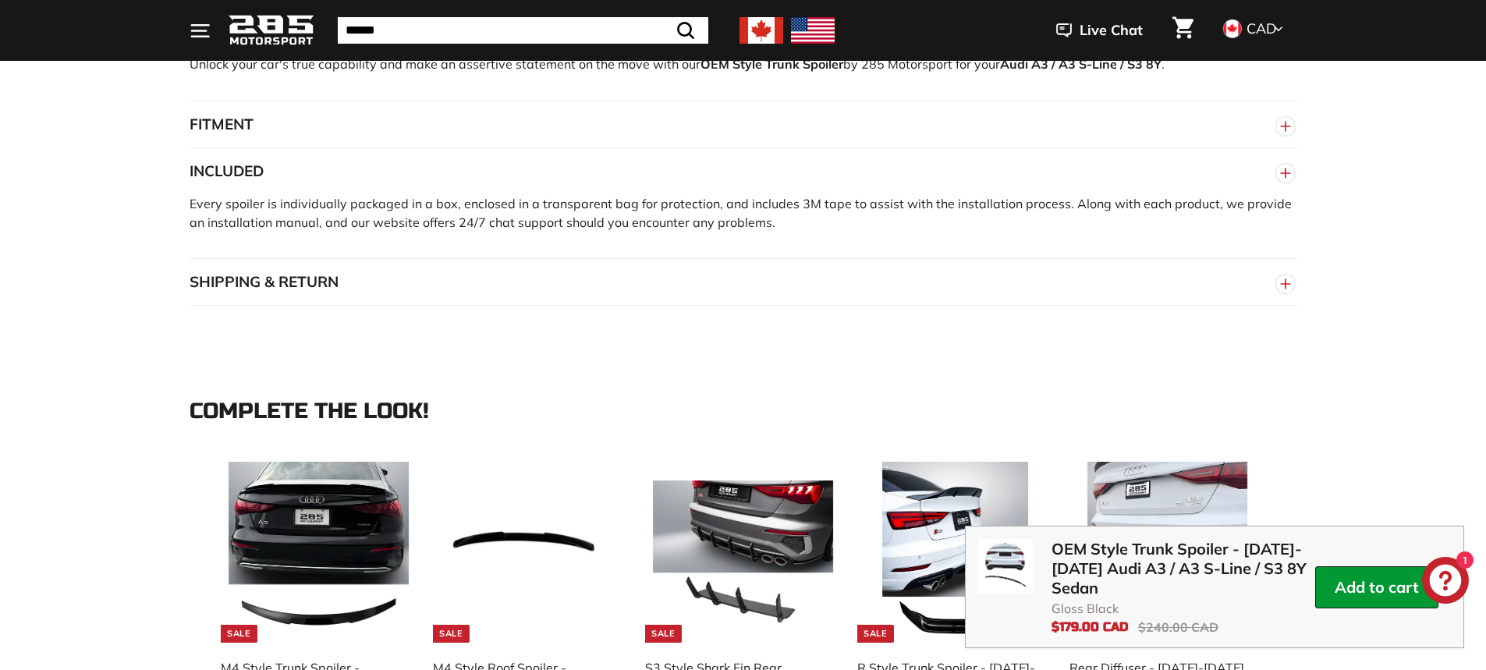
click at [1253, 178] on button "INCLUDED" at bounding box center [744, 171] width 1108 height 47
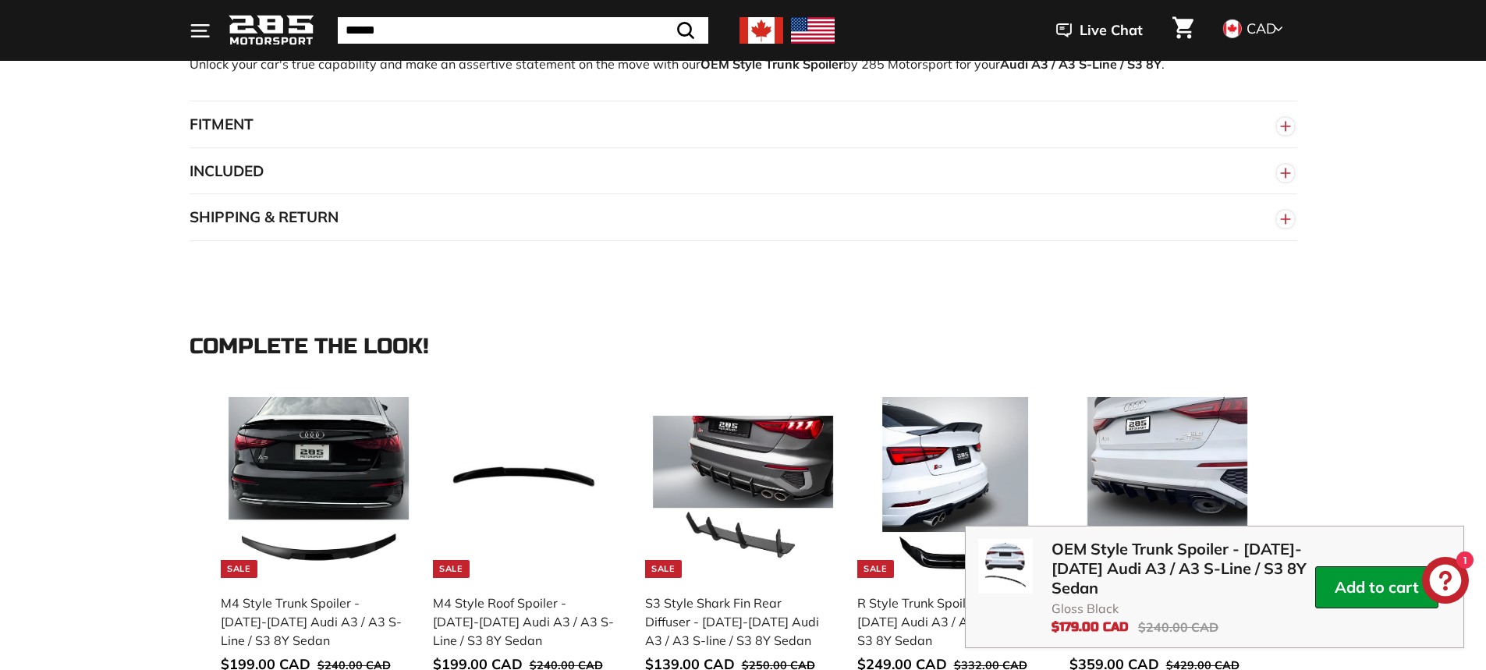
click at [1224, 230] on button "SHIPPING & RETURN" at bounding box center [744, 217] width 1108 height 47
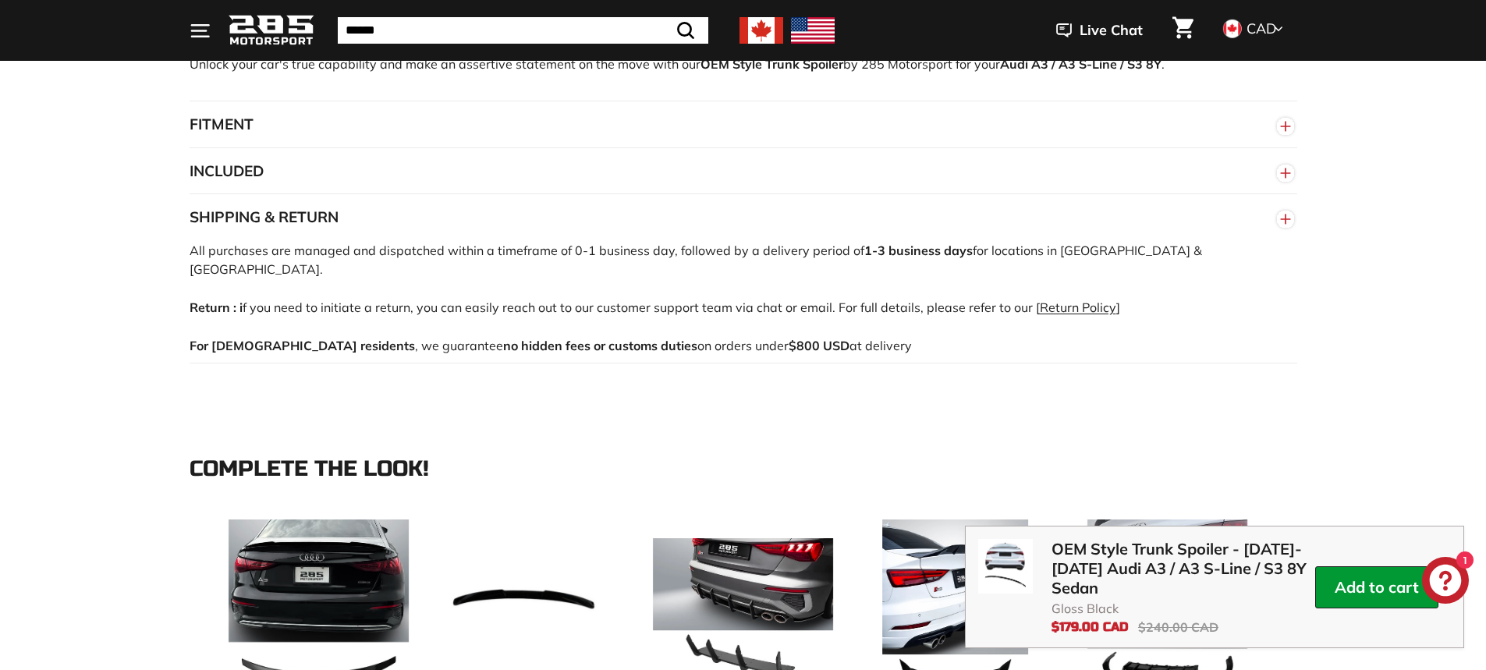
click at [1223, 230] on button "SHIPPING & RETURN" at bounding box center [744, 217] width 1108 height 47
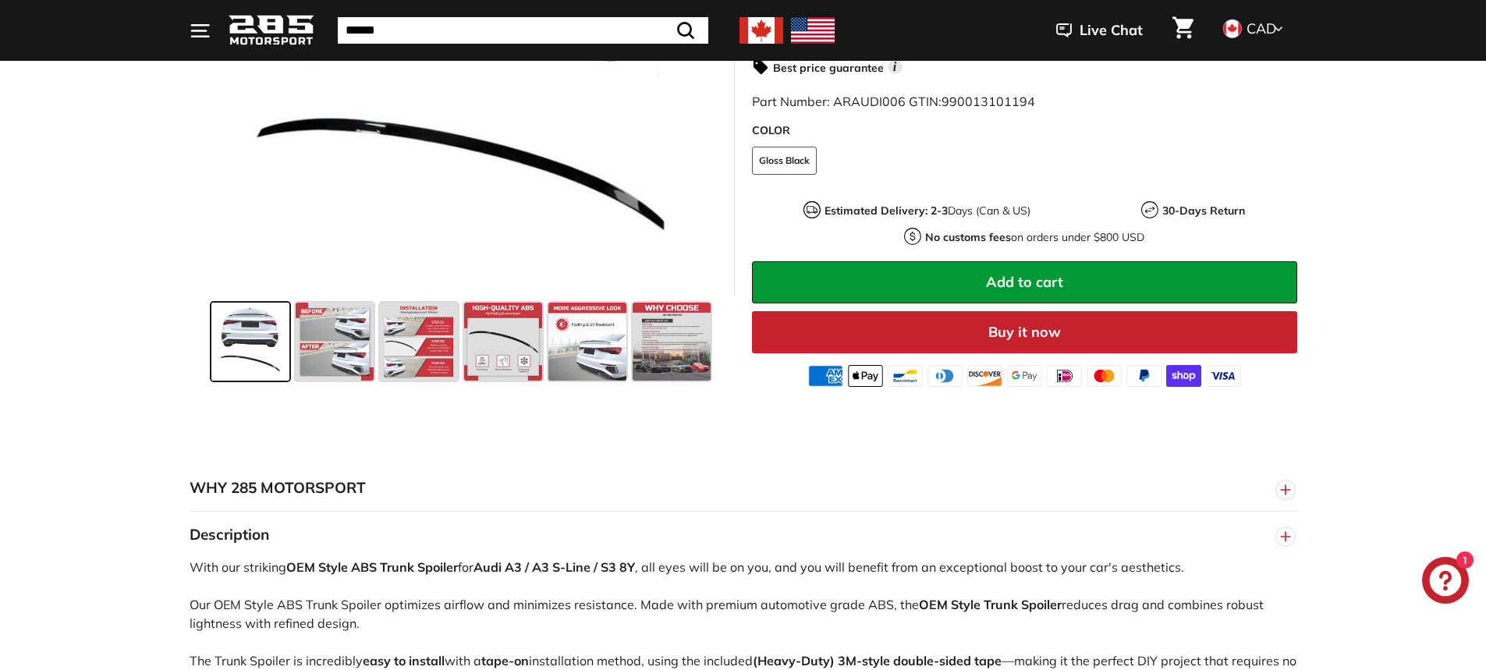
scroll to position [234, 0]
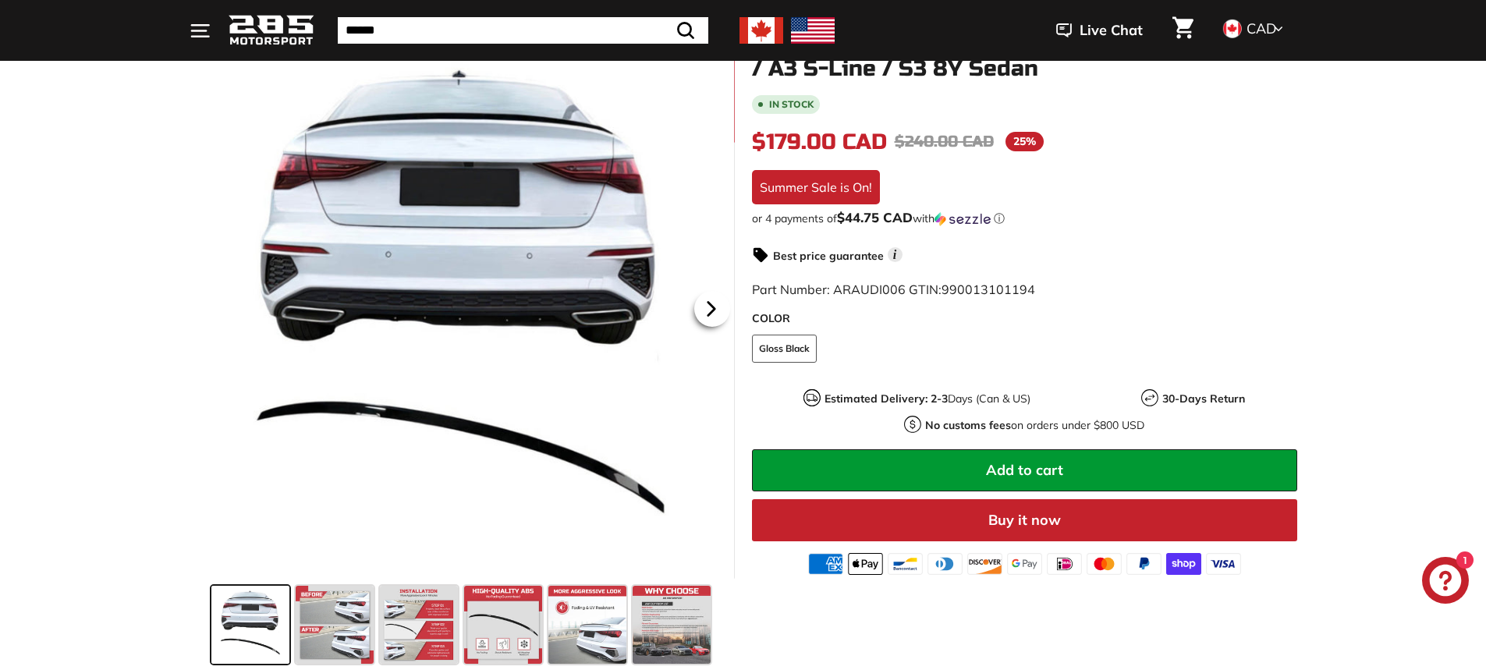
click at [714, 311] on icon at bounding box center [712, 309] width 36 height 36
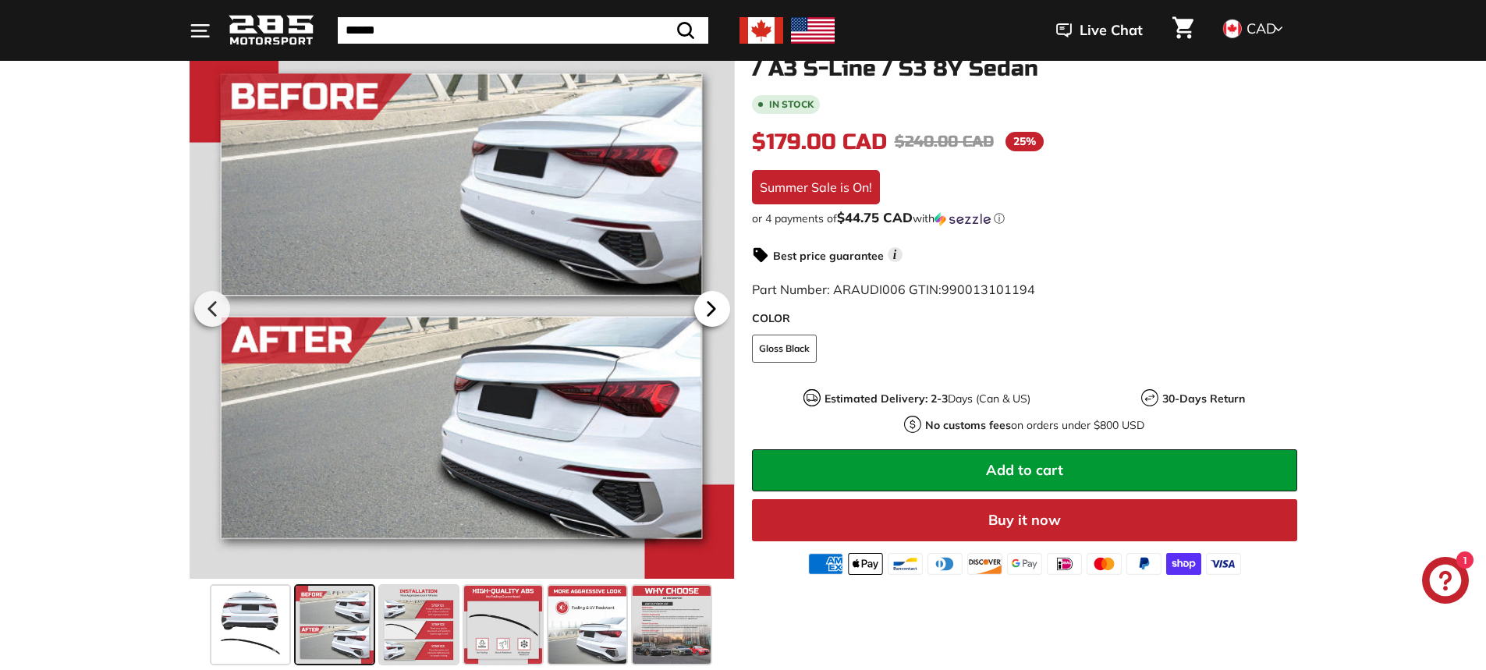
click at [716, 308] on icon at bounding box center [712, 309] width 36 height 36
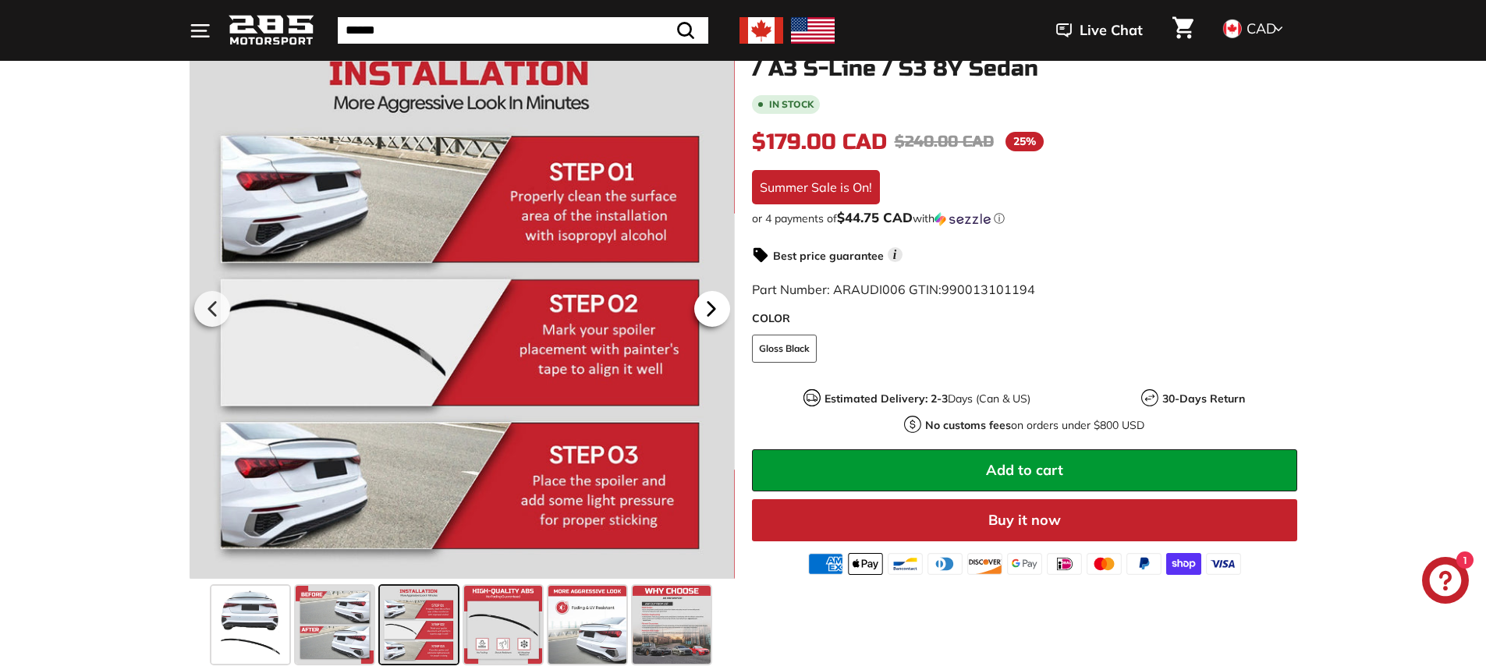
click at [716, 308] on icon at bounding box center [712, 309] width 36 height 36
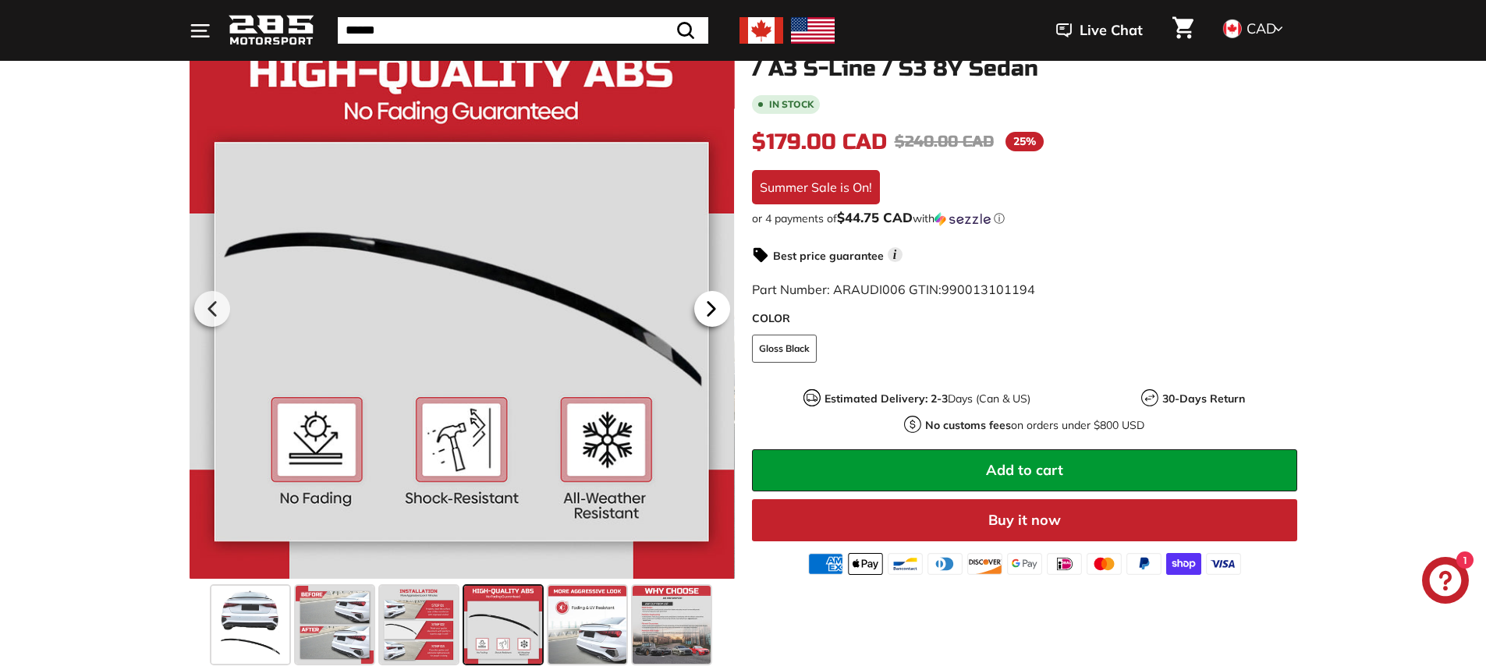
click at [715, 314] on icon at bounding box center [712, 309] width 36 height 36
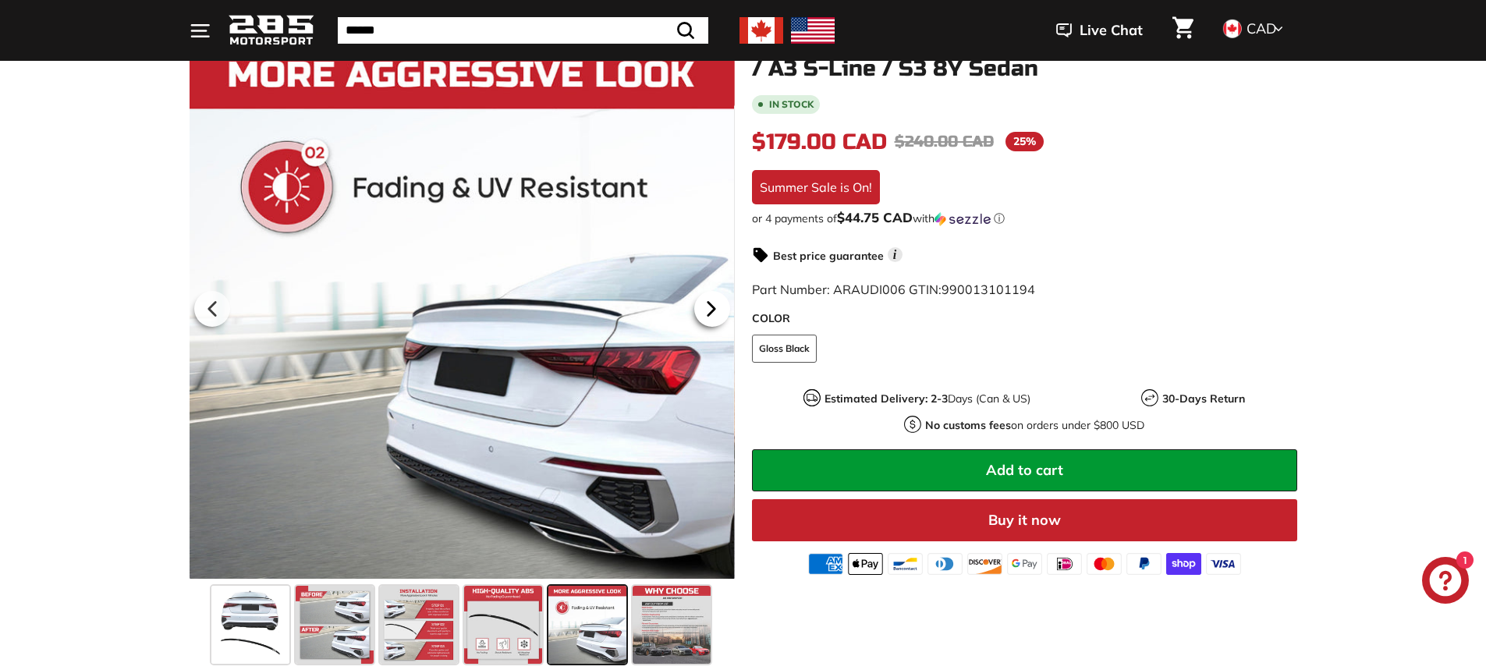
click at [715, 314] on icon at bounding box center [712, 309] width 36 height 36
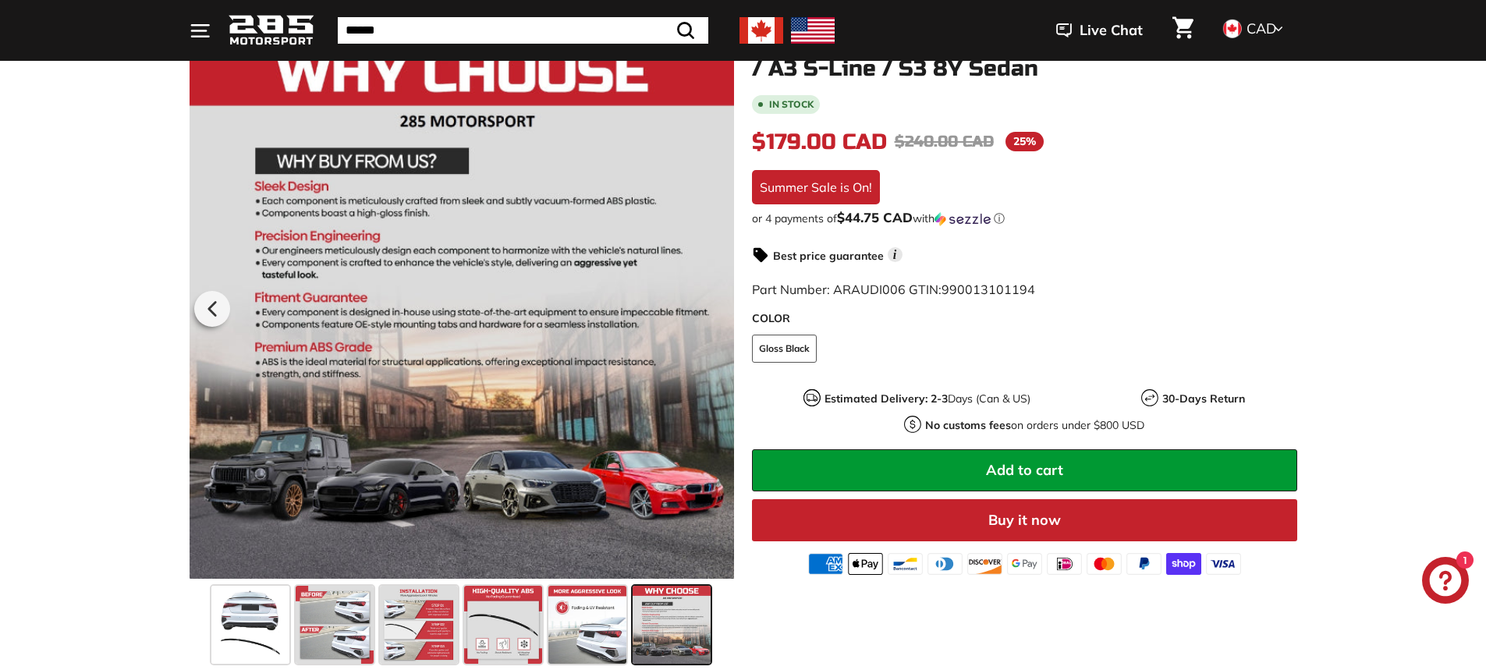
click at [715, 314] on div at bounding box center [461, 306] width 545 height 547
click at [222, 305] on icon at bounding box center [213, 309] width 36 height 36
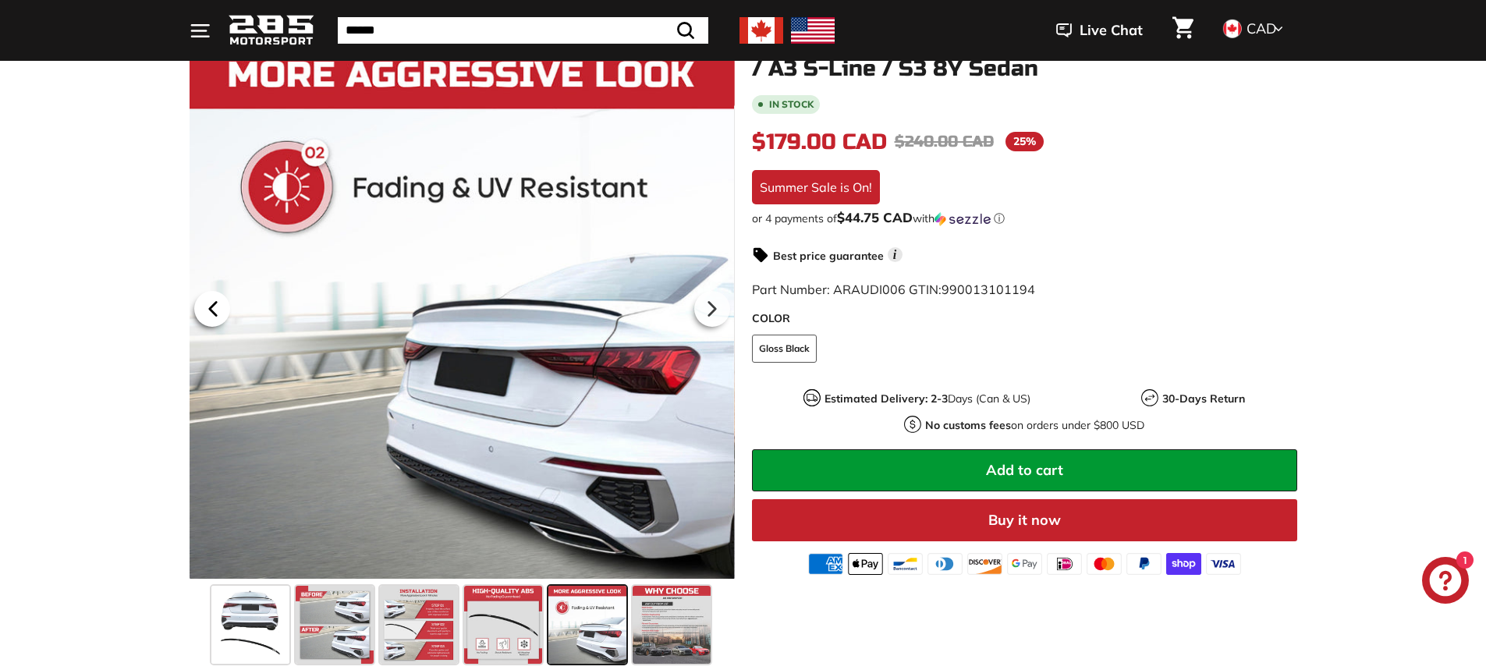
click at [222, 305] on icon at bounding box center [213, 309] width 36 height 36
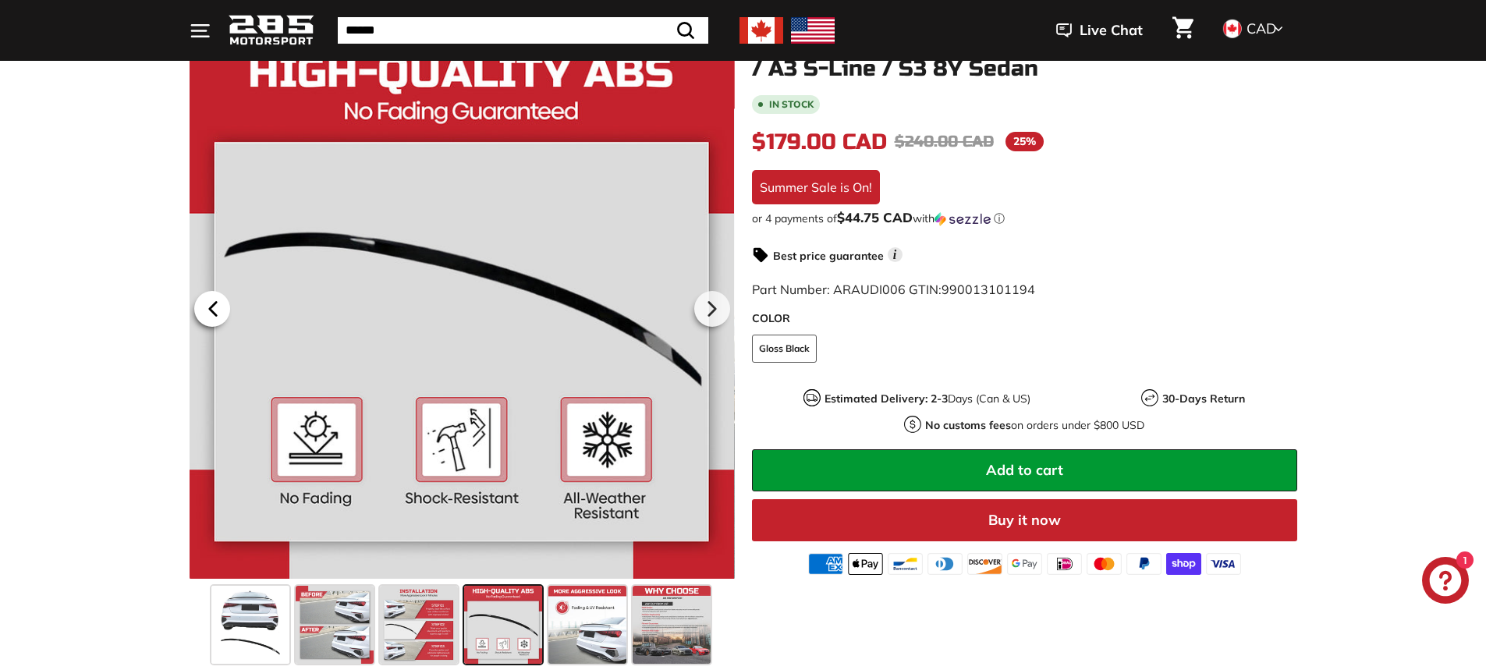
click at [222, 305] on icon at bounding box center [213, 309] width 36 height 36
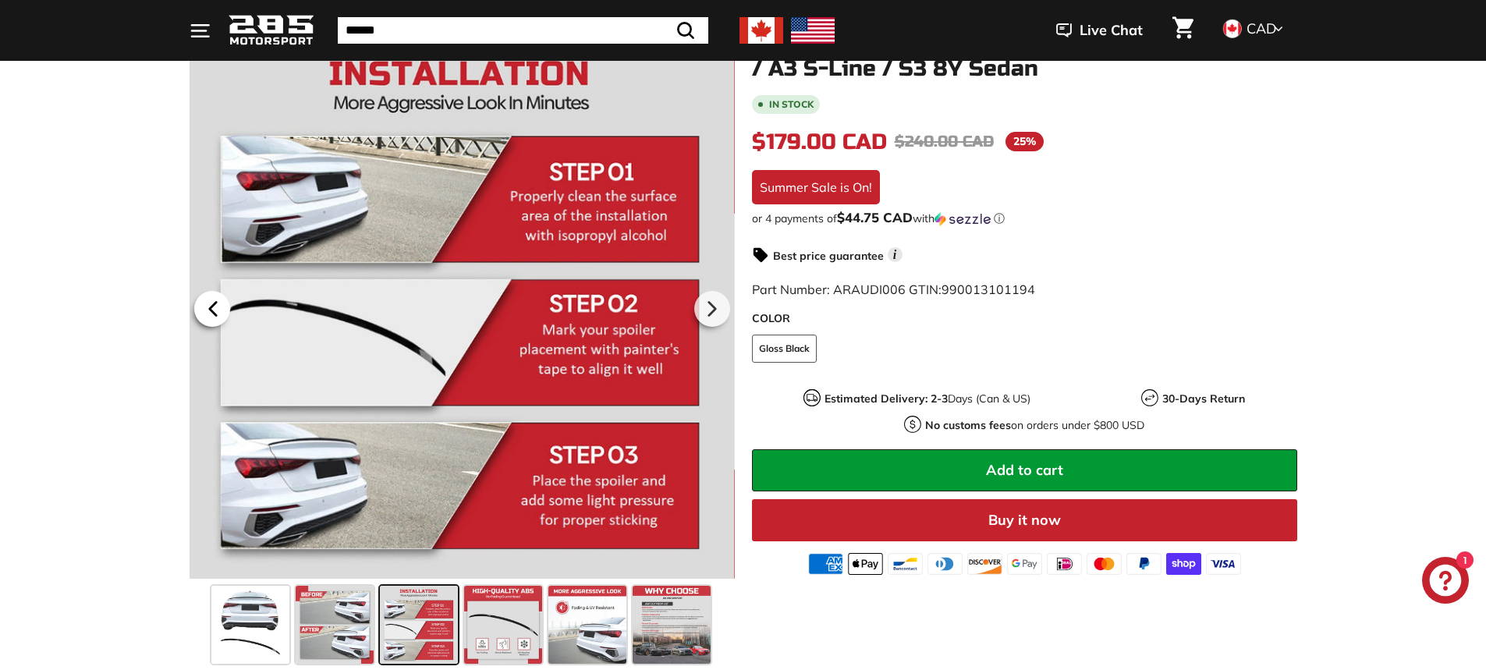
click at [222, 305] on icon at bounding box center [213, 309] width 36 height 36
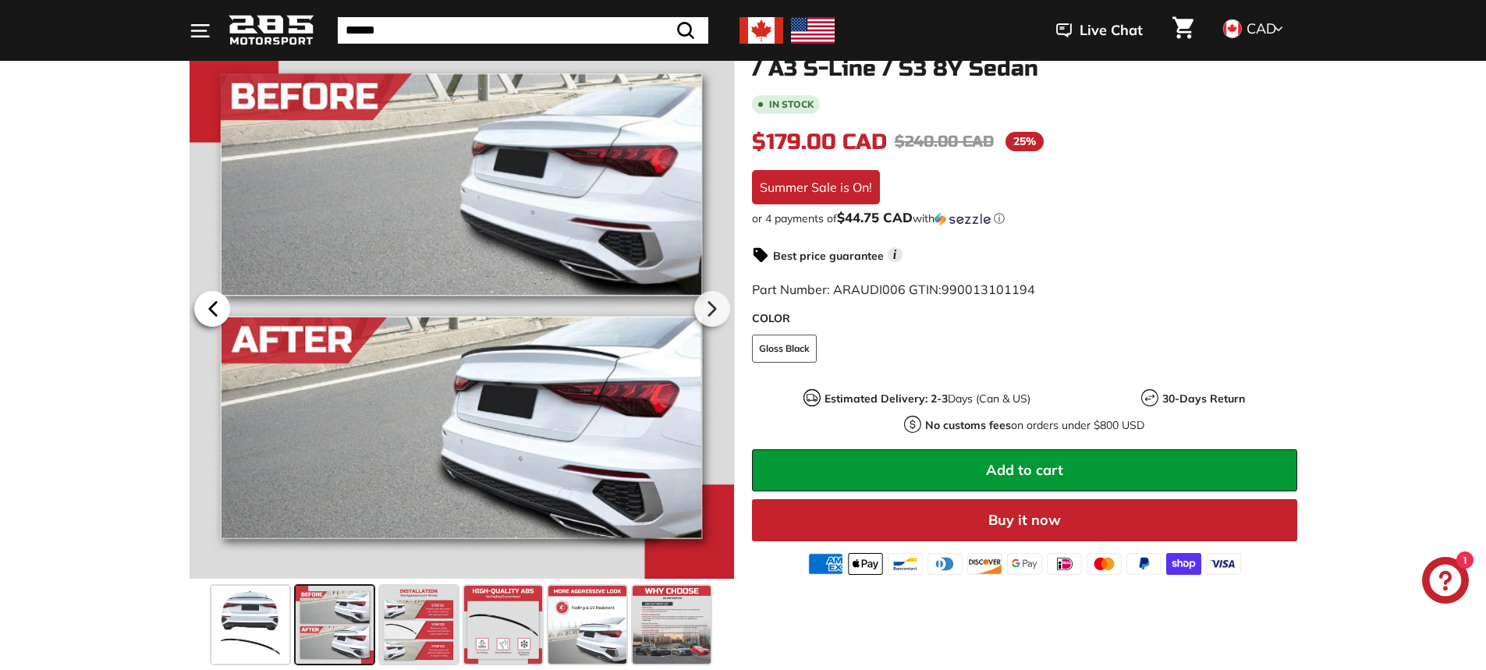
click at [222, 305] on icon at bounding box center [213, 309] width 36 height 36
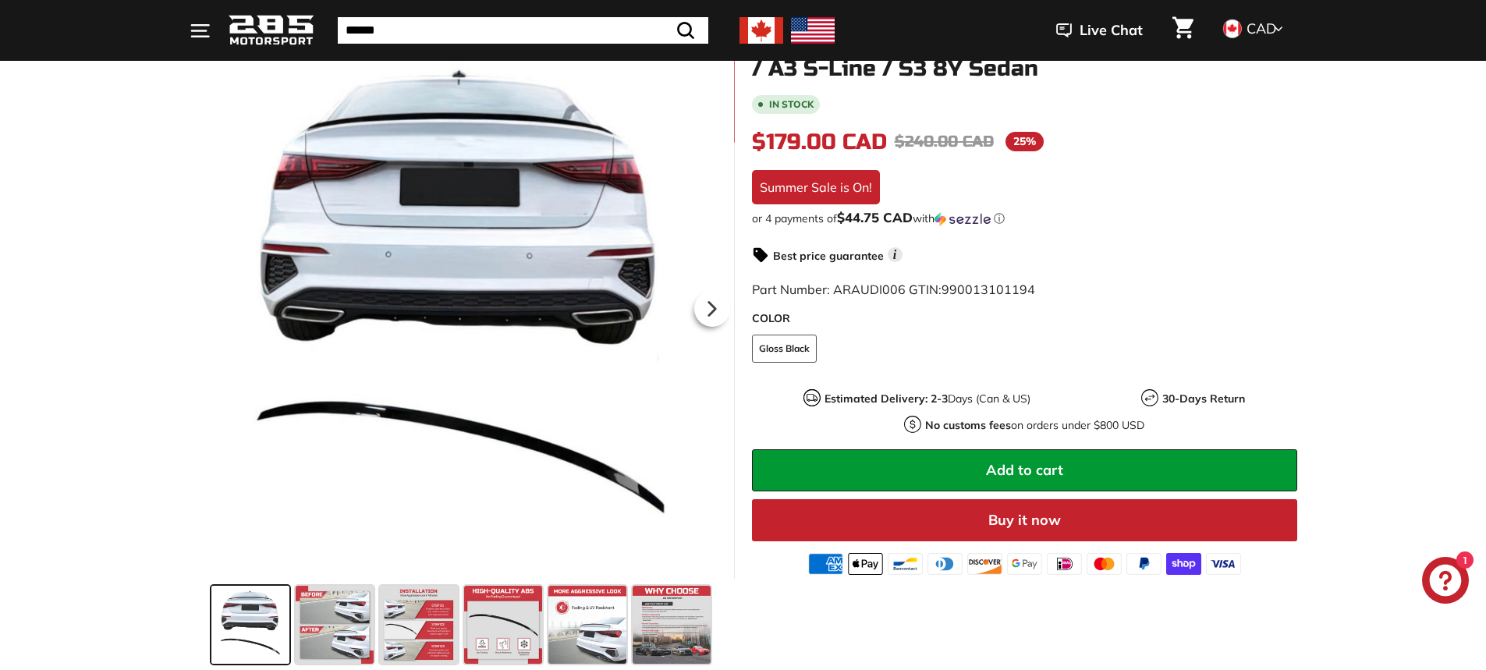
click at [222, 305] on div at bounding box center [462, 306] width 545 height 547
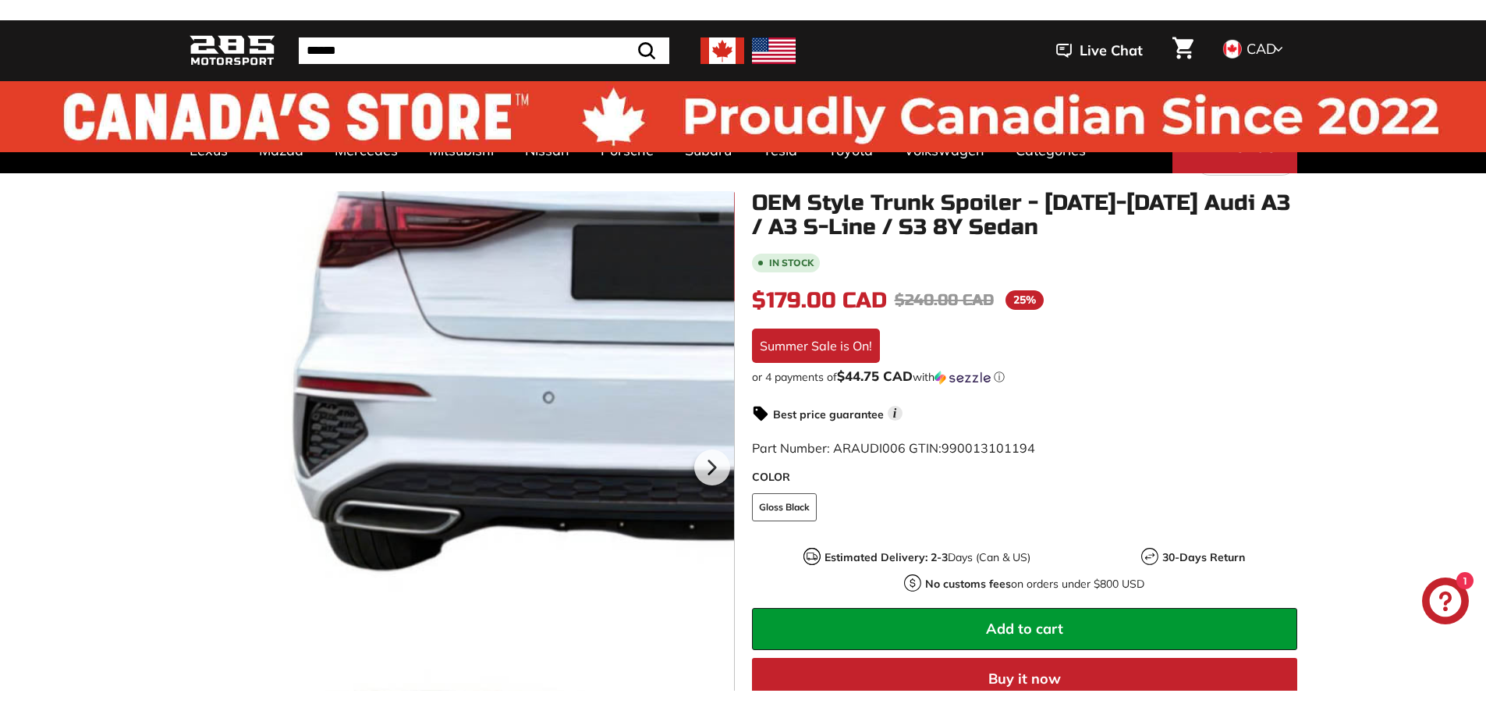
scroll to position [0, 0]
